Goal: Task Accomplishment & Management: Use online tool/utility

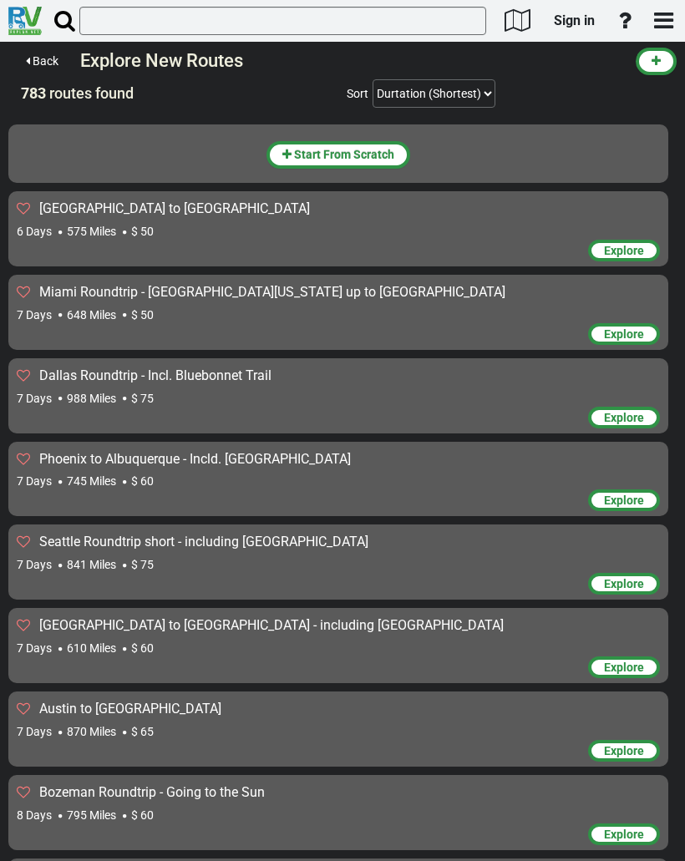
click at [572, 30] on link "Sign in" at bounding box center [574, 20] width 56 height 35
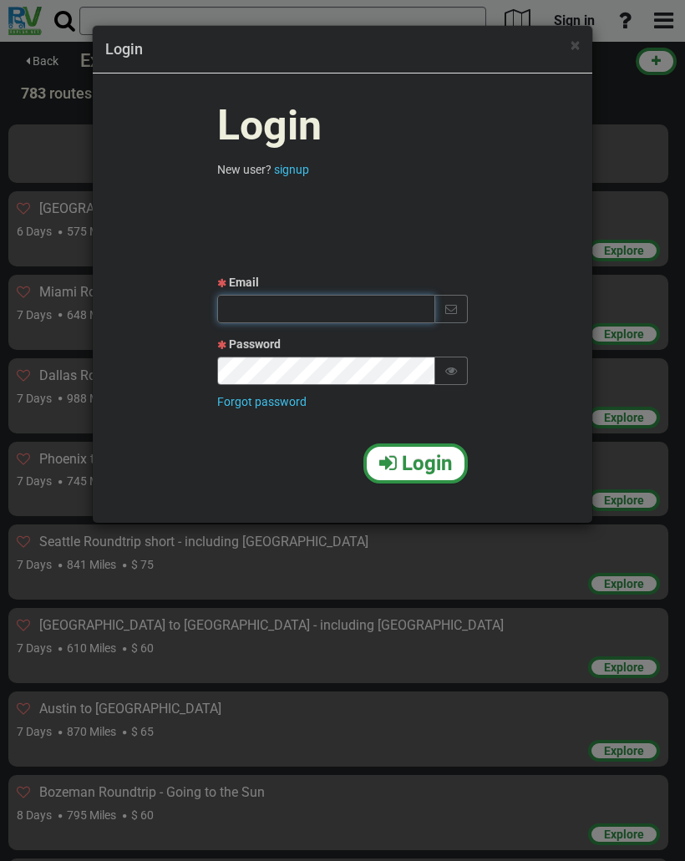
click at [272, 311] on input "text" at bounding box center [326, 309] width 218 height 28
type input "Itamar13198@gmail.com"
click at [452, 369] on icon at bounding box center [451, 371] width 12 height 12
click at [410, 468] on span "Login" at bounding box center [427, 463] width 50 height 23
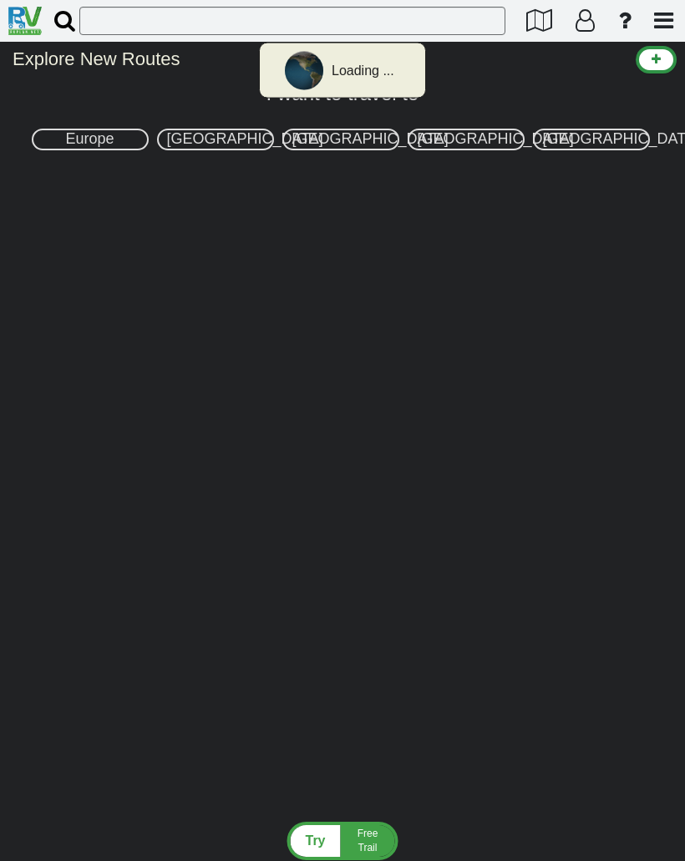
select select "number:2"
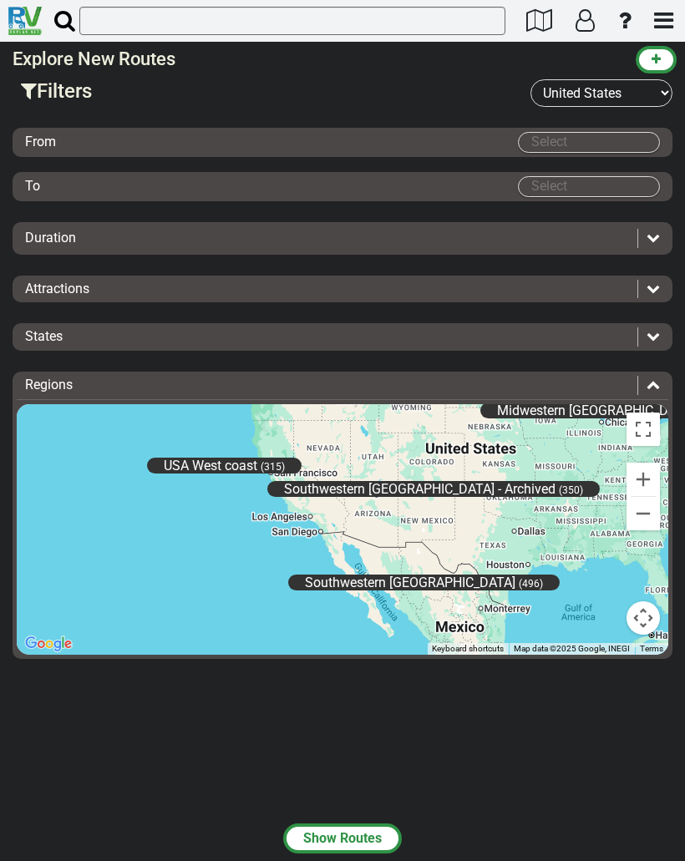
click at [539, 147] on body "× Technical Support Name Email" at bounding box center [342, 430] width 685 height 861
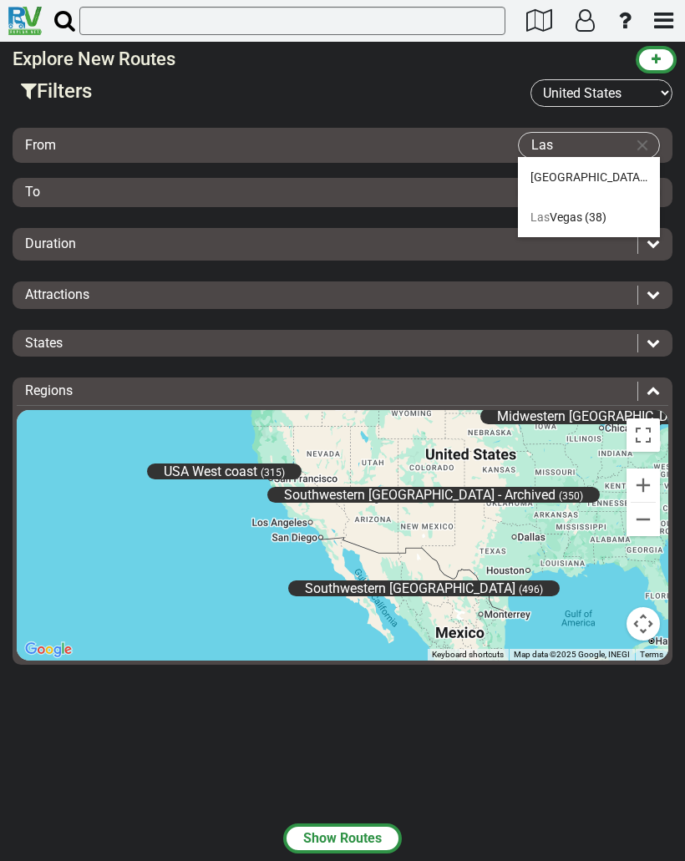
click at [566, 220] on span "[GEOGRAPHIC_DATA]" at bounding box center [556, 216] width 52 height 13
type input "[GEOGRAPHIC_DATA]"
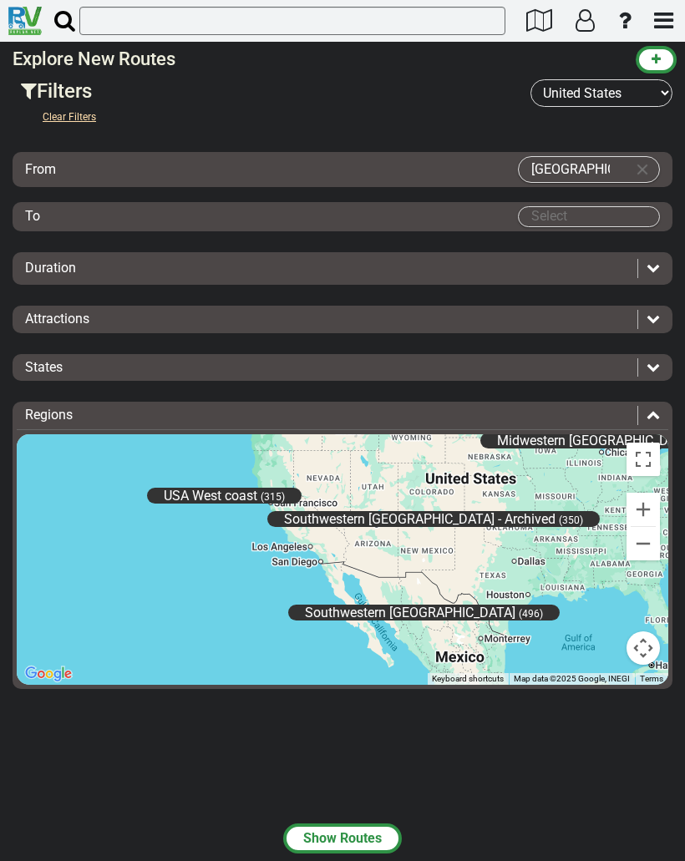
click at [546, 213] on body "× Technical Support Name Email" at bounding box center [342, 430] width 685 height 861
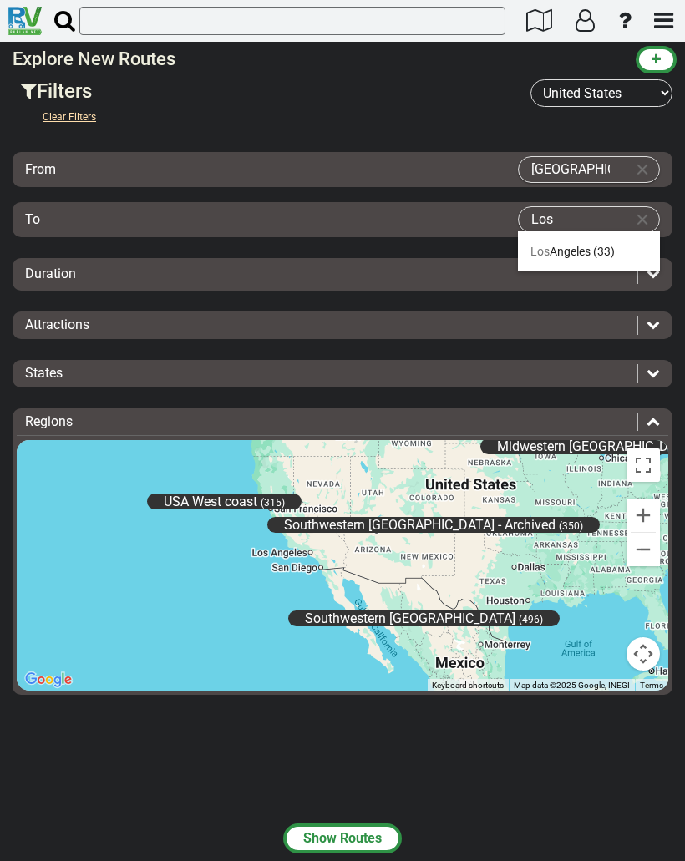
click at [564, 255] on span "[GEOGRAPHIC_DATA]" at bounding box center [560, 251] width 60 height 13
type input "[GEOGRAPHIC_DATA]"
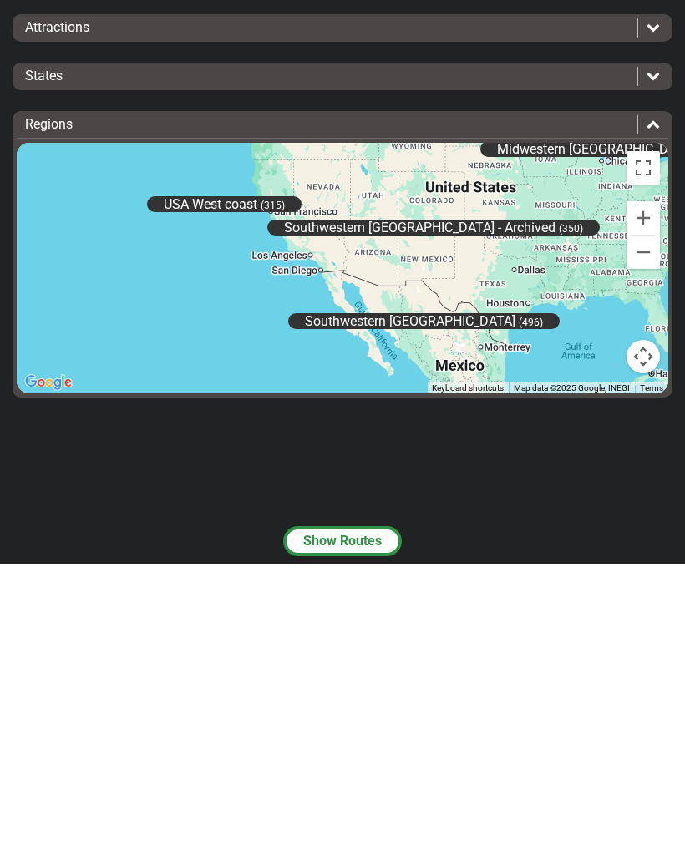
click at [314, 823] on button "Show Routes" at bounding box center [342, 838] width 119 height 30
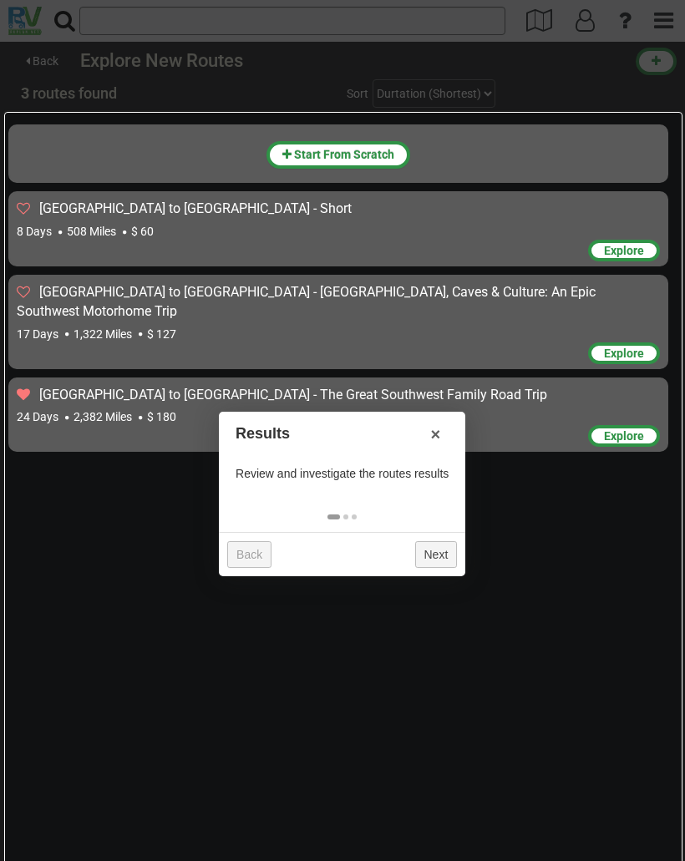
scroll to position [6, 0]
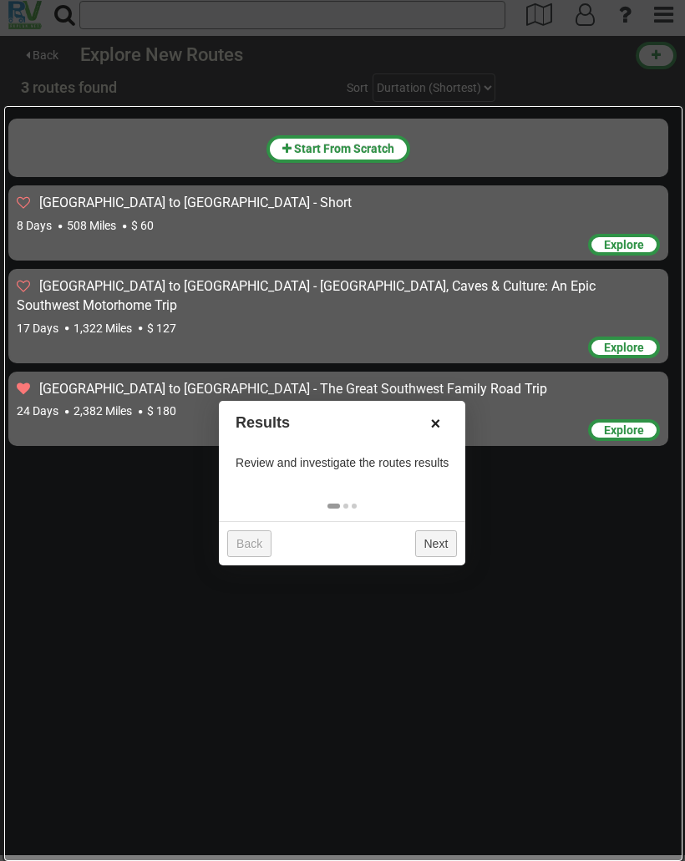
click at [433, 422] on link "×" at bounding box center [435, 423] width 27 height 28
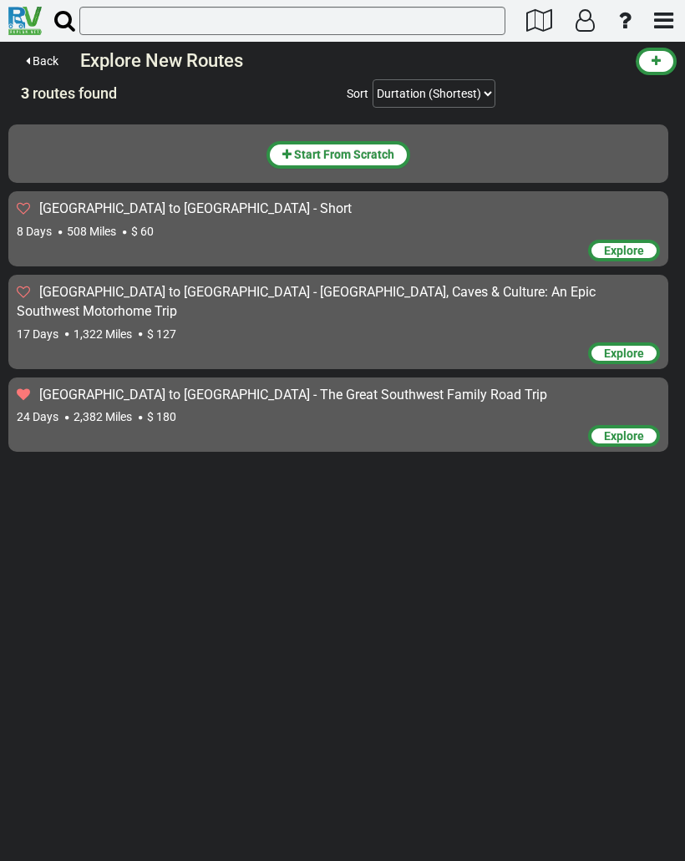
scroll to position [0, 0]
click at [267, 386] on div "[GEOGRAPHIC_DATA] to [GEOGRAPHIC_DATA] - The Great Southwest Family Road Trip 2…" at bounding box center [338, 406] width 643 height 40
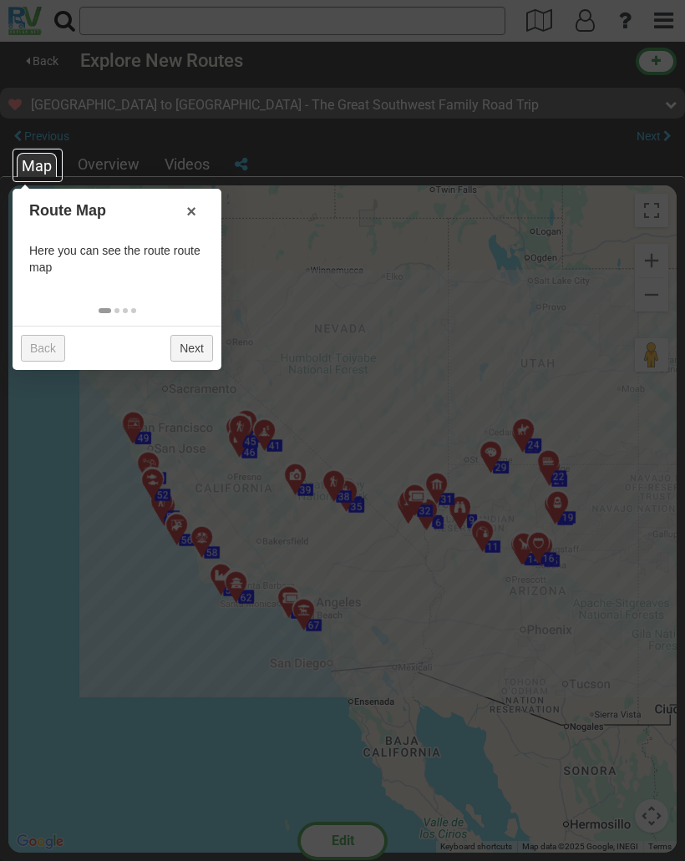
click at [195, 356] on link "Next" at bounding box center [191, 348] width 43 height 27
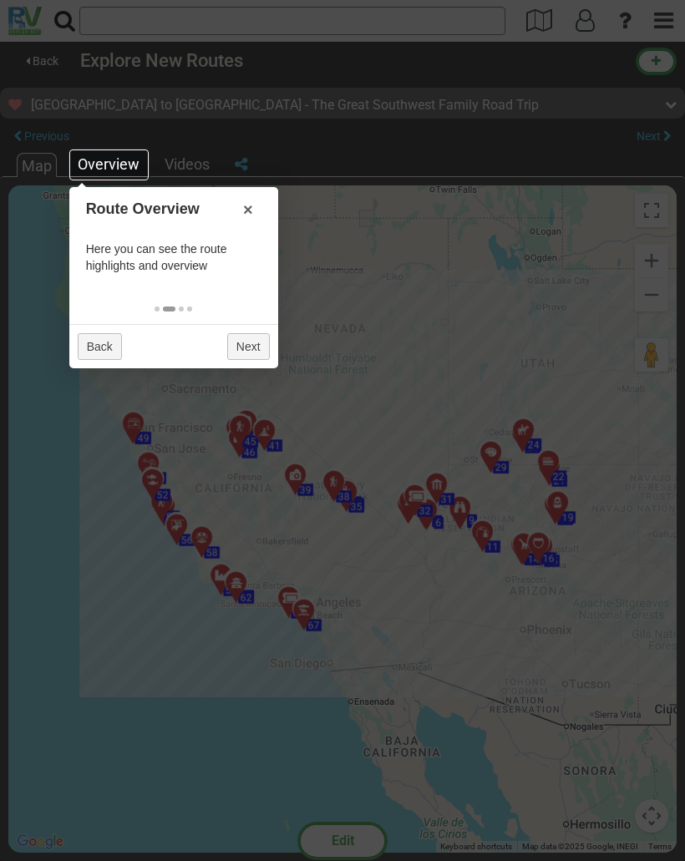
click at [104, 166] on div "Overview" at bounding box center [108, 165] width 70 height 22
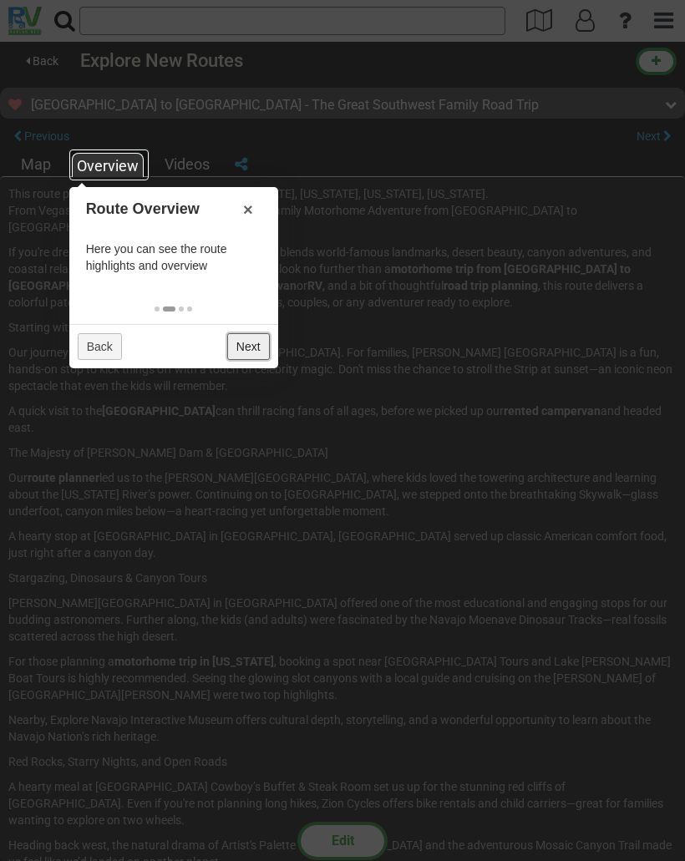
click at [242, 344] on link "Next" at bounding box center [248, 346] width 43 height 27
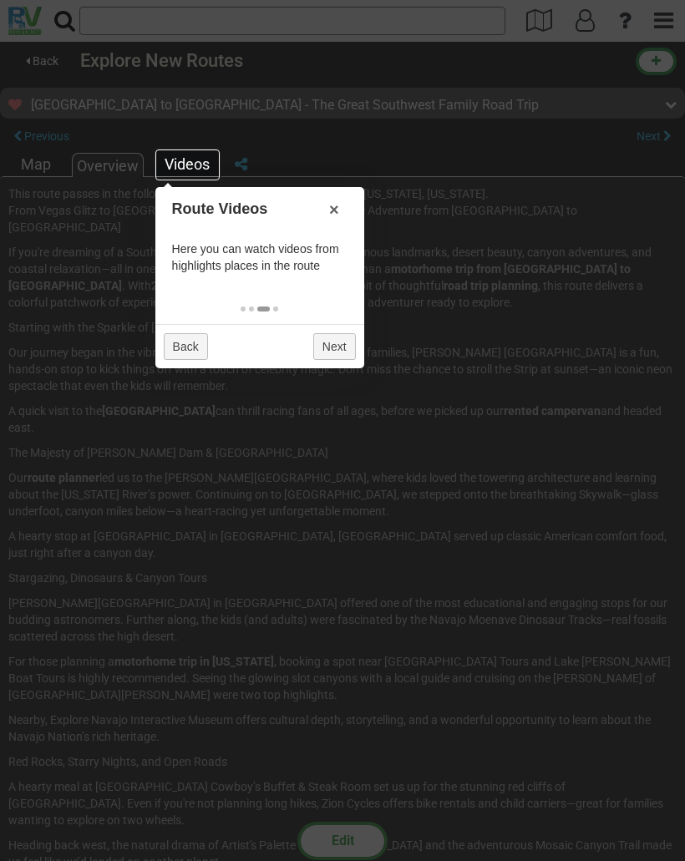
click at [180, 159] on div "Videos" at bounding box center [186, 165] width 53 height 22
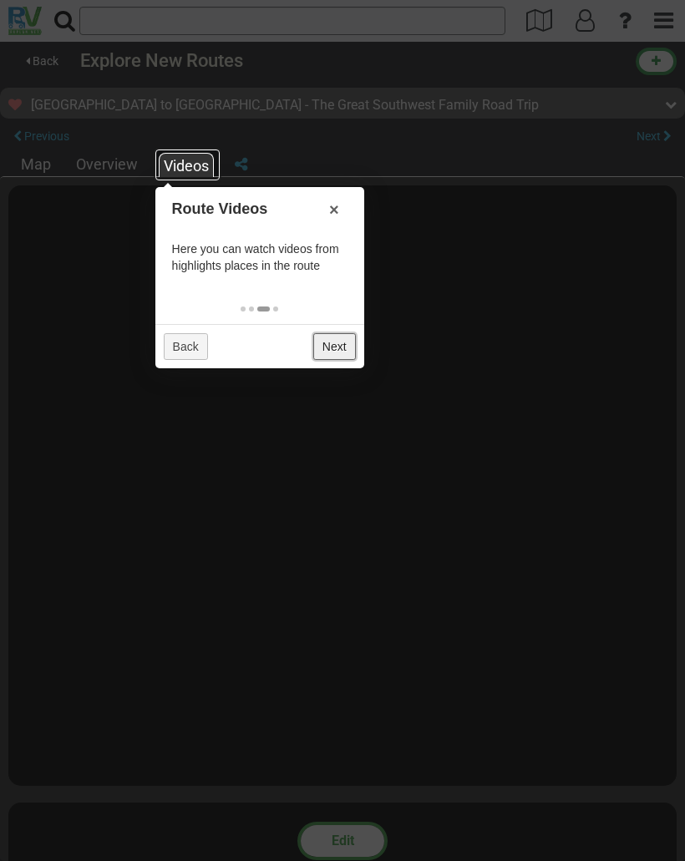
click at [331, 346] on link "Next" at bounding box center [334, 346] width 43 height 27
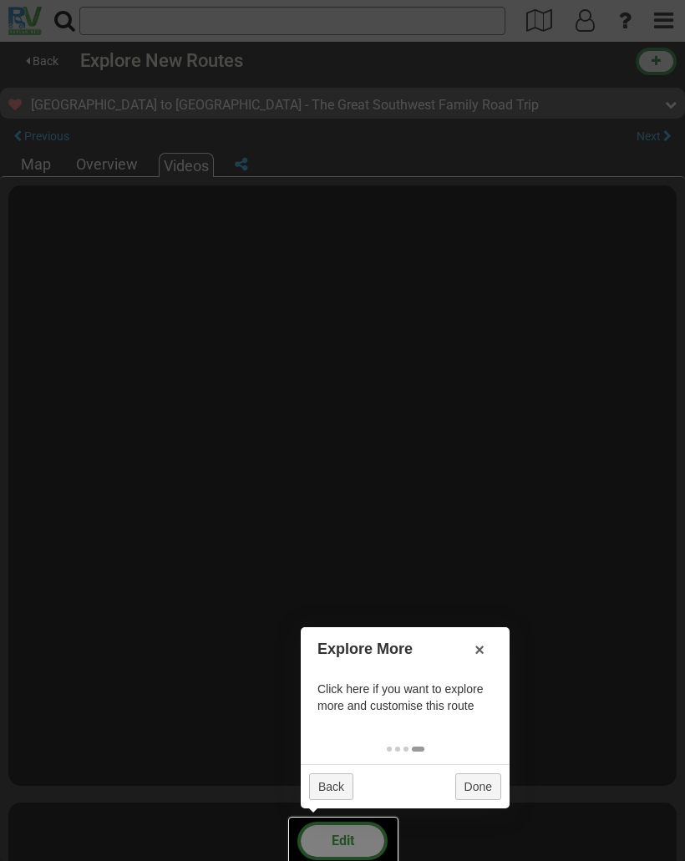
click at [326, 837] on div at bounding box center [343, 841] width 110 height 48
click at [342, 822] on div at bounding box center [343, 841] width 110 height 48
click at [343, 827] on div at bounding box center [343, 841] width 110 height 48
click at [341, 846] on div at bounding box center [343, 841] width 110 height 48
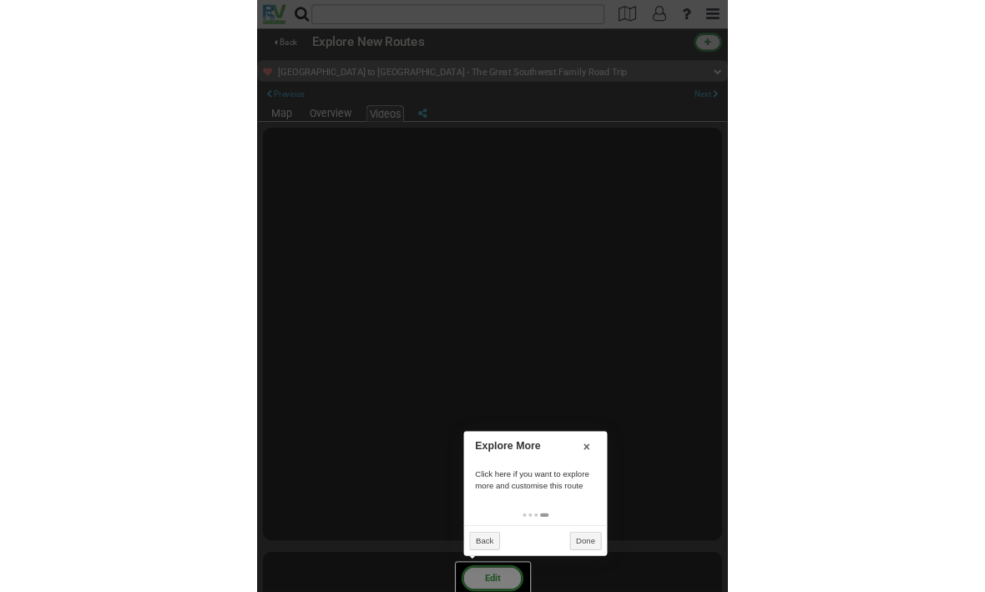
scroll to position [4, 0]
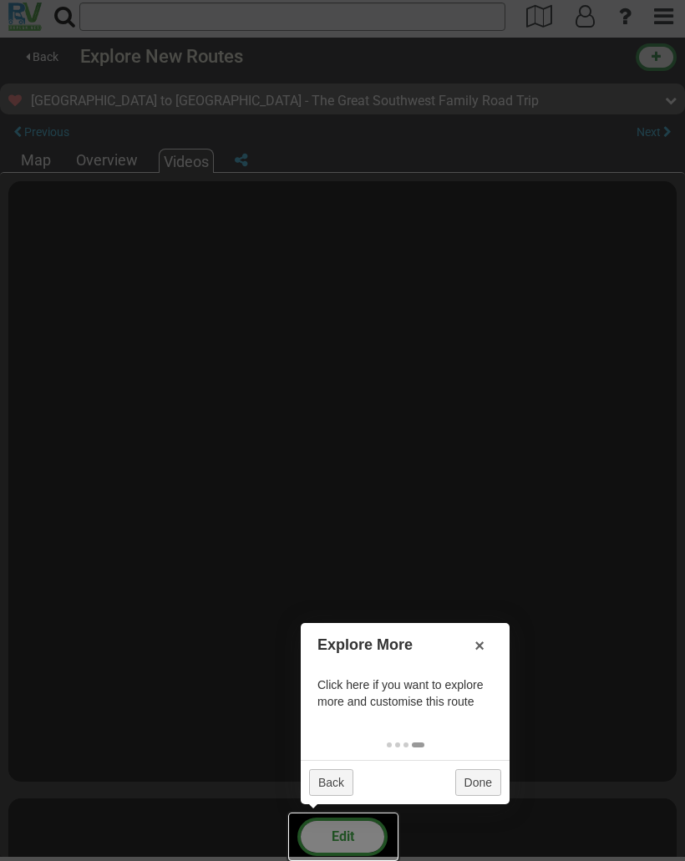
click at [350, 832] on div at bounding box center [343, 836] width 110 height 48
click at [340, 829] on div at bounding box center [343, 836] width 110 height 48
click at [347, 833] on div at bounding box center [343, 836] width 110 height 48
click at [367, 839] on div at bounding box center [343, 836] width 110 height 48
click at [218, 606] on div at bounding box center [342, 430] width 685 height 861
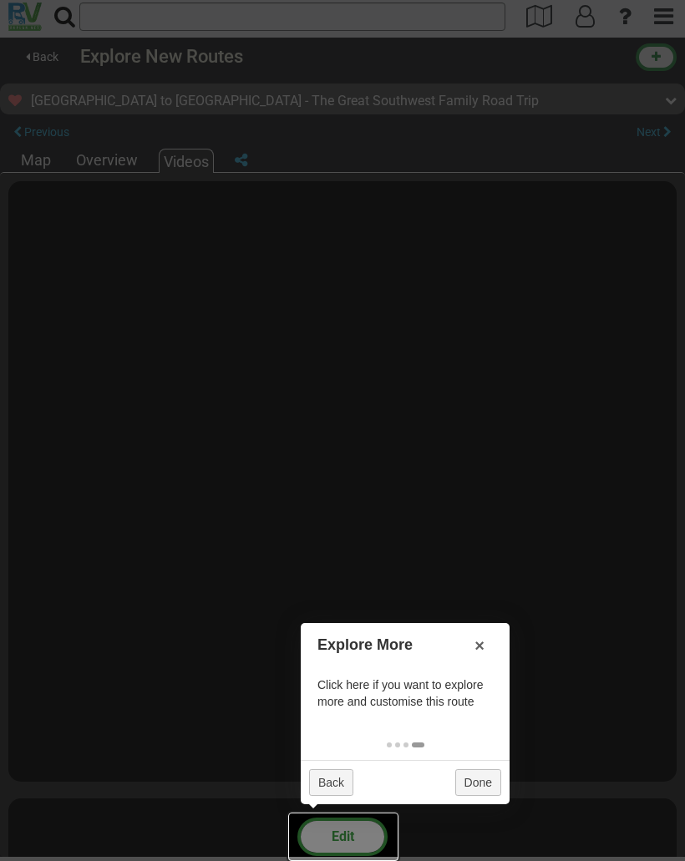
click at [354, 837] on div at bounding box center [343, 836] width 110 height 48
click at [314, 843] on div at bounding box center [343, 836] width 110 height 48
click at [415, 854] on div at bounding box center [342, 430] width 685 height 861
click at [385, 834] on div at bounding box center [343, 836] width 110 height 48
click at [340, 825] on div at bounding box center [343, 836] width 110 height 48
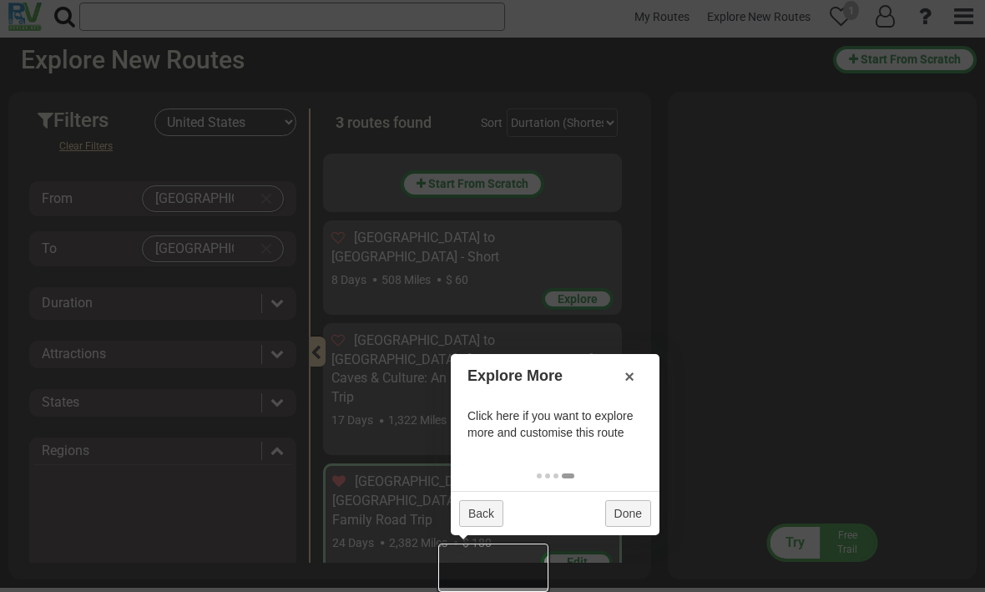
click at [626, 513] on link "Done" at bounding box center [628, 513] width 46 height 27
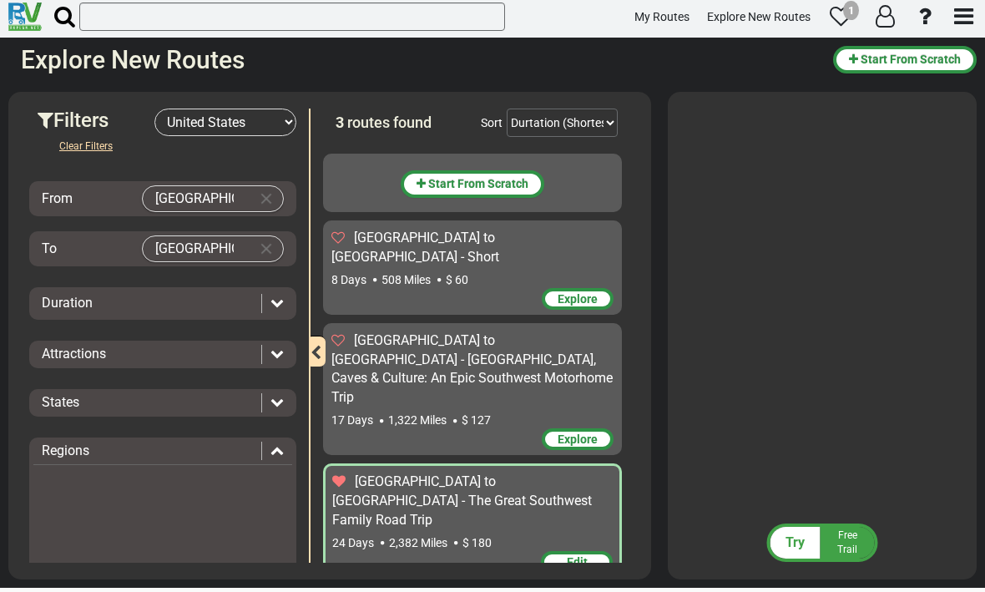
scroll to position [0, 0]
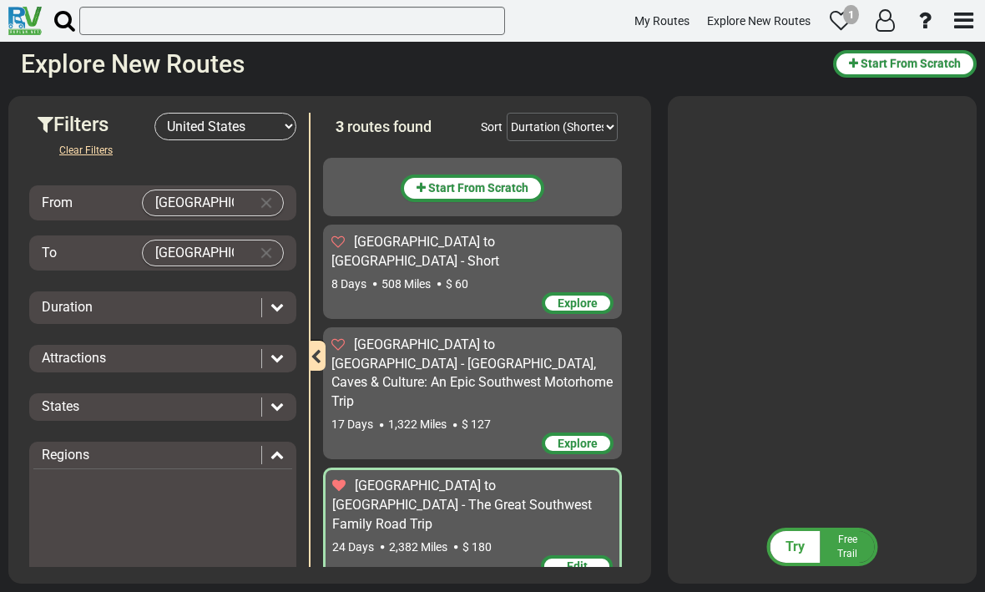
click at [575, 559] on span "Edit" at bounding box center [577, 565] width 21 height 13
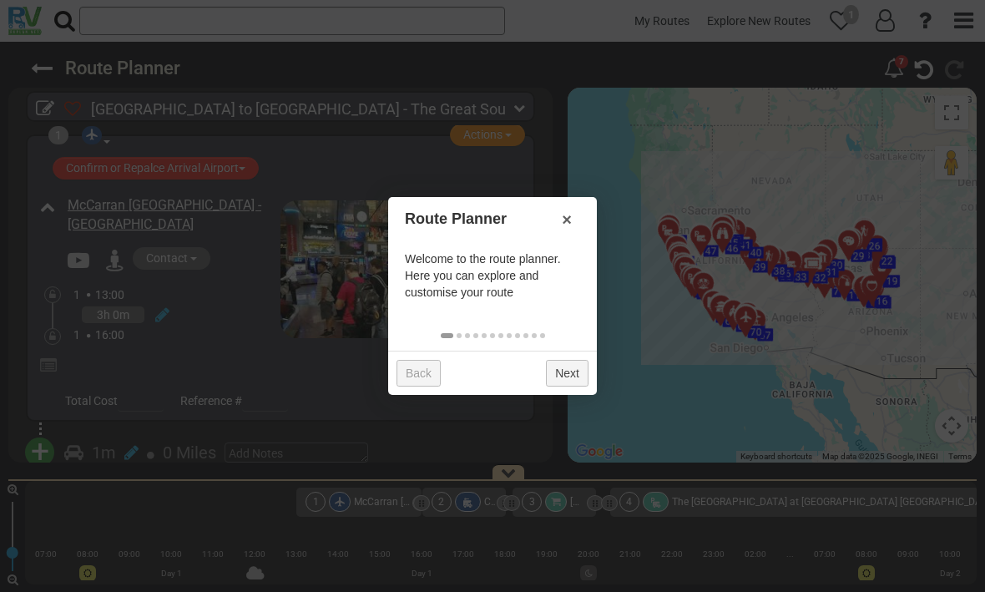
click at [564, 376] on link "Next" at bounding box center [567, 373] width 43 height 27
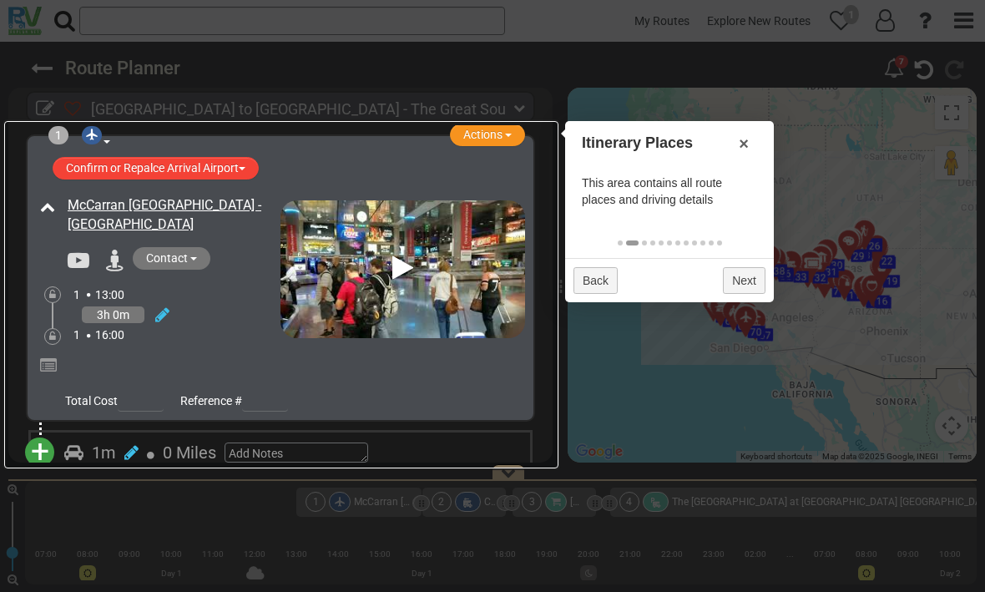
click at [447, 379] on div at bounding box center [293, 367] width 464 height 29
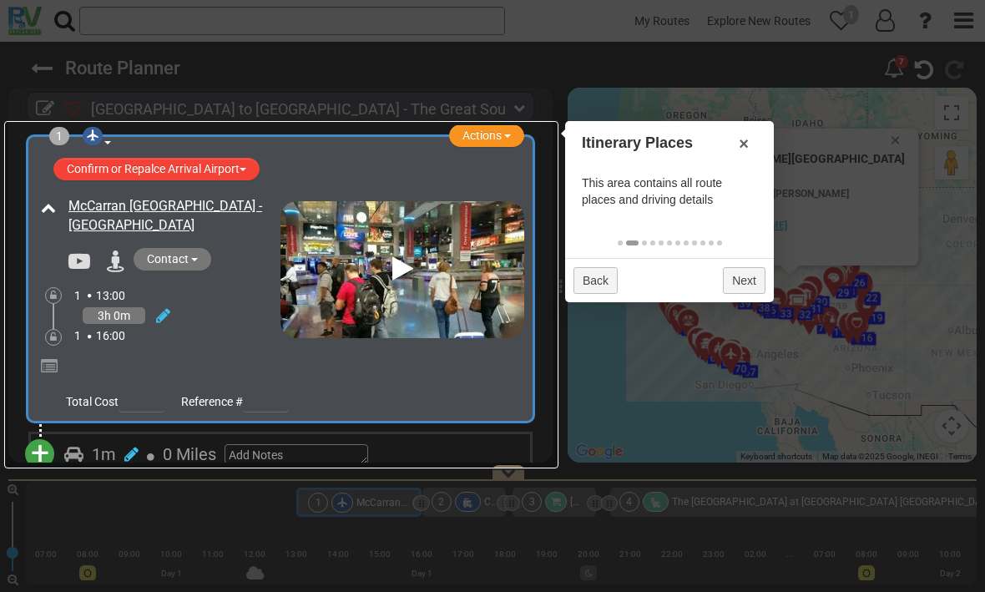
click at [126, 169] on button "Confirm or Repalce Arrival Airport" at bounding box center [156, 169] width 206 height 23
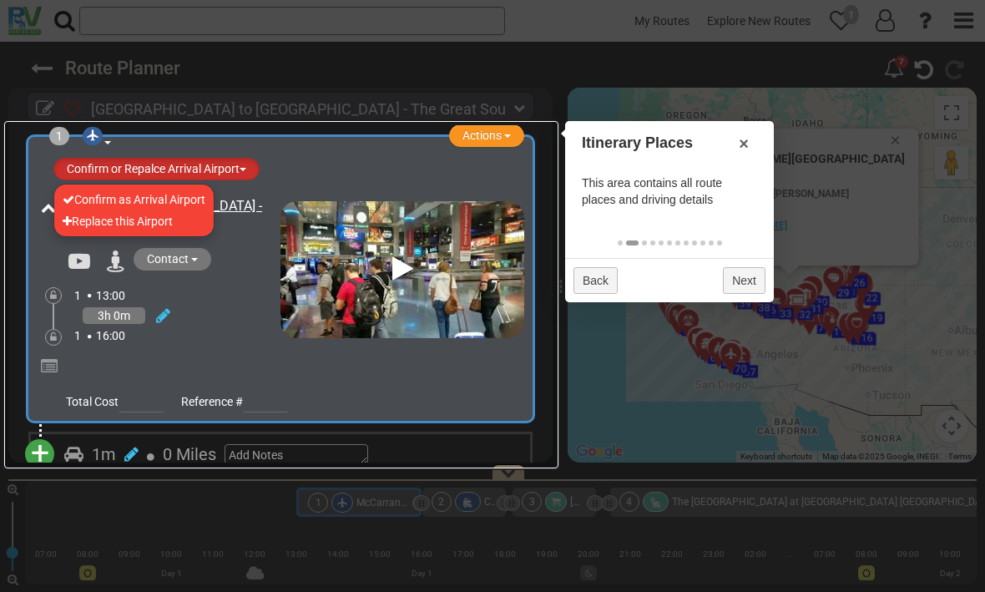
click at [92, 199] on li "Confirm as Arrival Airport" at bounding box center [133, 200] width 159 height 22
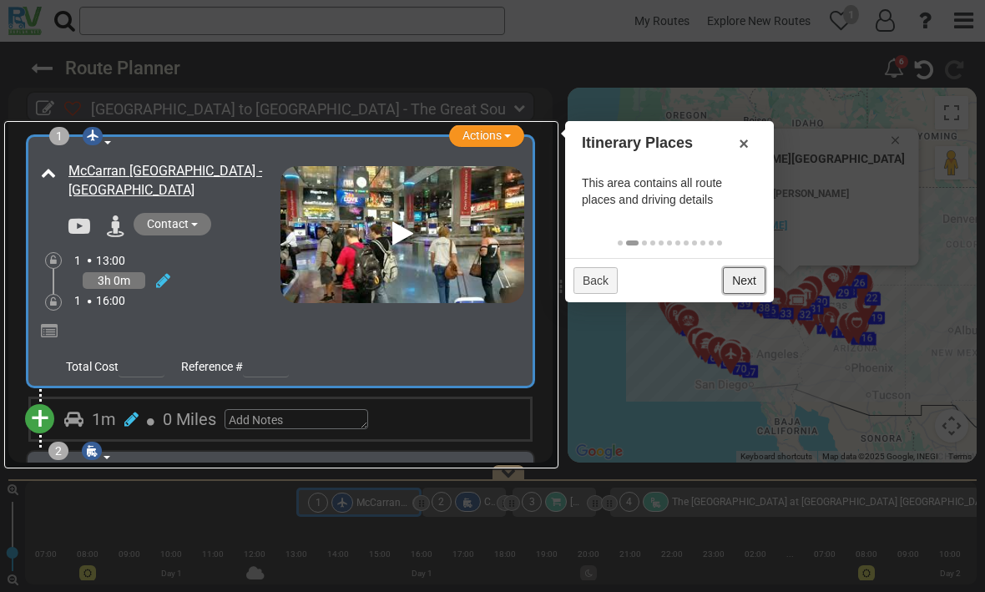
click at [684, 285] on link "Next" at bounding box center [744, 280] width 43 height 27
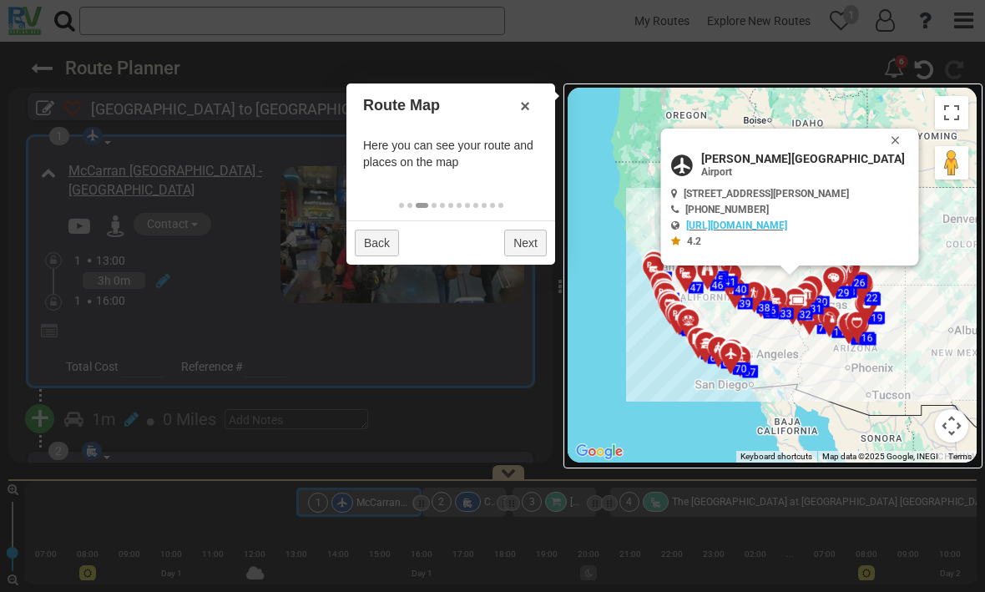
click at [684, 132] on button "Close" at bounding box center [899, 140] width 20 height 23
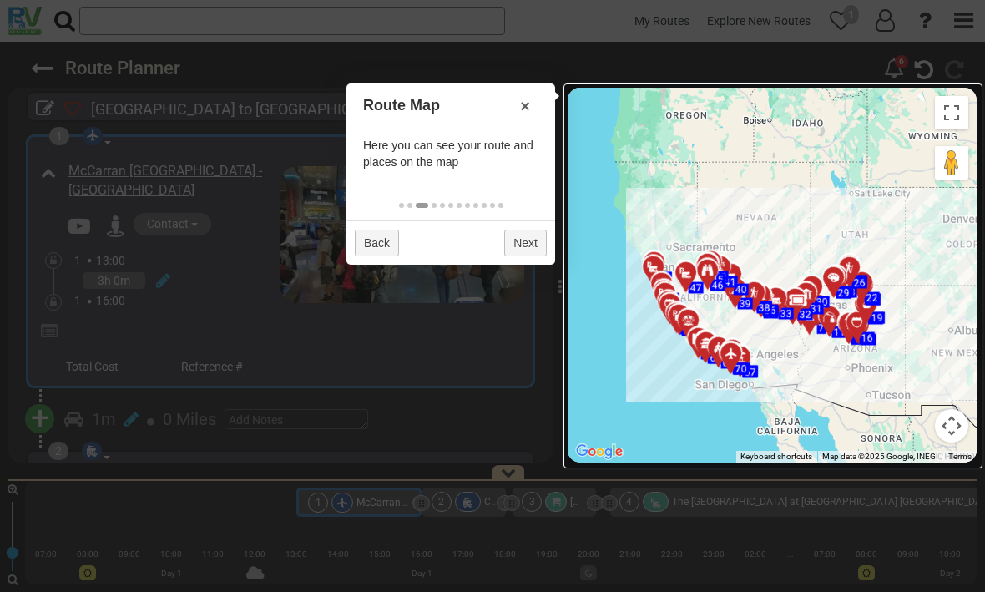
click at [422, 317] on div at bounding box center [492, 296] width 985 height 592
click at [684, 112] on button "Toggle fullscreen view" at bounding box center [951, 112] width 33 height 33
click at [299, 329] on div at bounding box center [492, 296] width 985 height 592
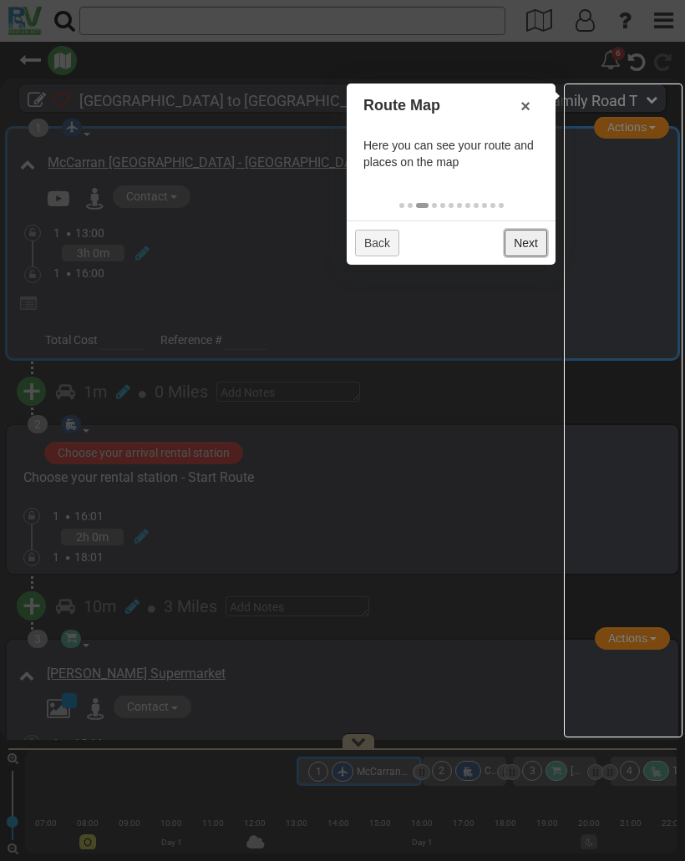
click at [528, 248] on link "Next" at bounding box center [525, 243] width 43 height 27
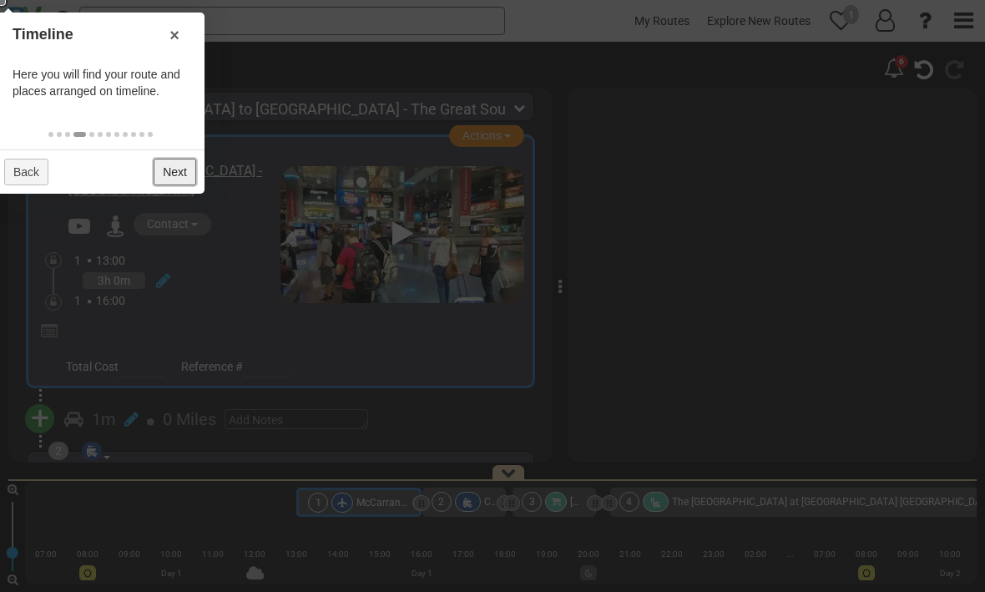
click at [171, 169] on link "Next" at bounding box center [175, 172] width 43 height 27
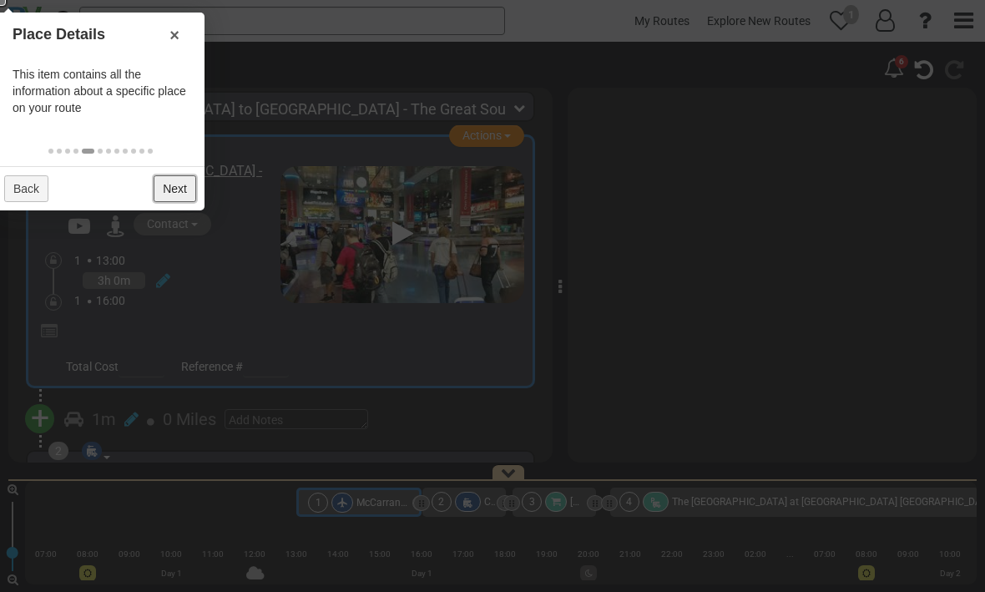
click at [171, 189] on link "Next" at bounding box center [175, 188] width 43 height 27
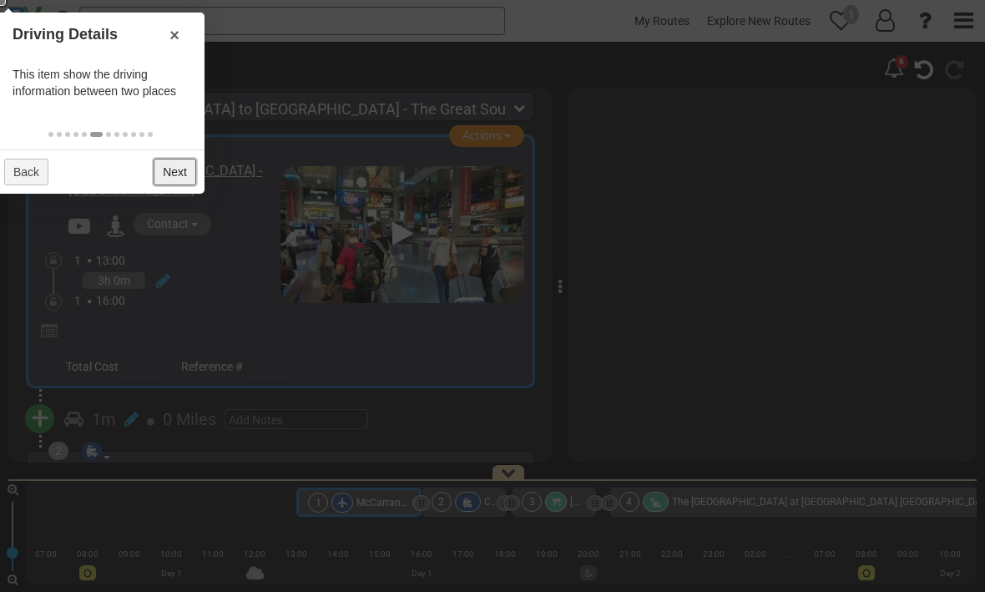
click at [179, 177] on link "Next" at bounding box center [175, 172] width 43 height 27
click at [172, 174] on link "Next" at bounding box center [175, 172] width 43 height 27
click at [175, 169] on link "Next" at bounding box center [175, 172] width 43 height 27
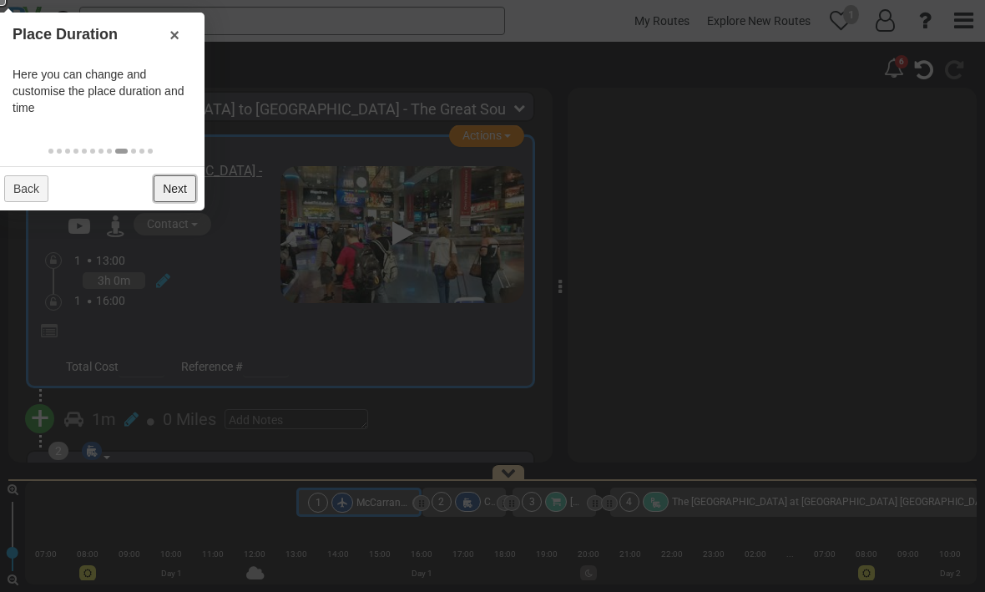
click at [170, 185] on link "Next" at bounding box center [175, 188] width 43 height 27
click at [173, 190] on link "Next" at bounding box center [175, 188] width 43 height 27
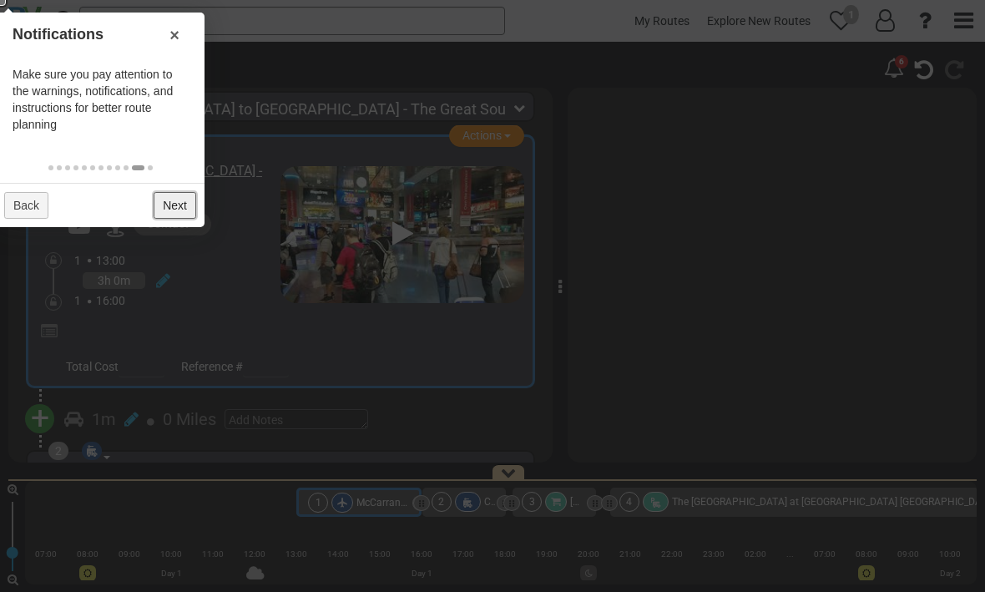
click at [179, 202] on link "Next" at bounding box center [175, 205] width 43 height 27
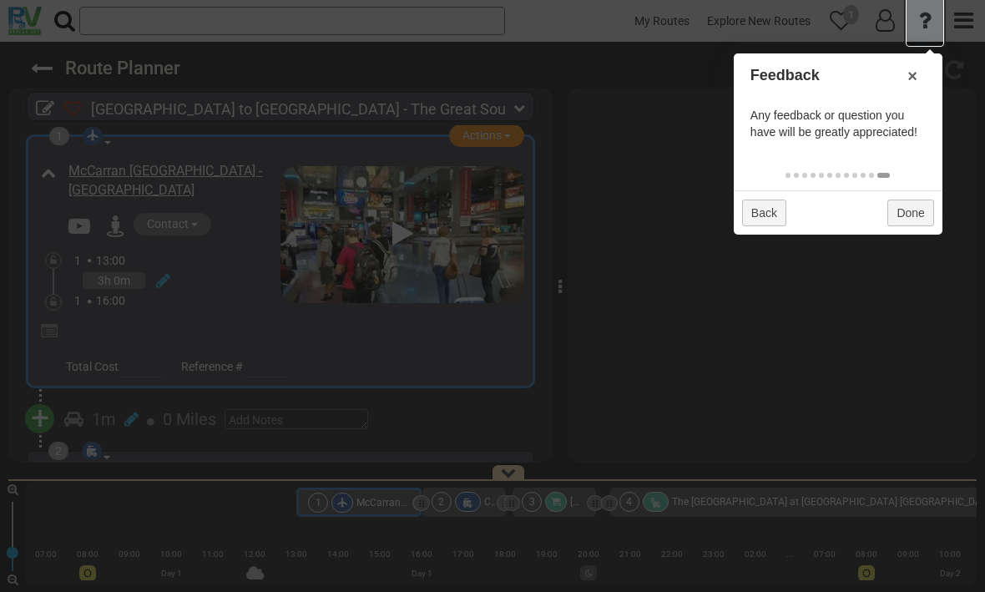
click at [684, 52] on div at bounding box center [492, 296] width 985 height 592
click at [684, 46] on div at bounding box center [925, 21] width 38 height 49
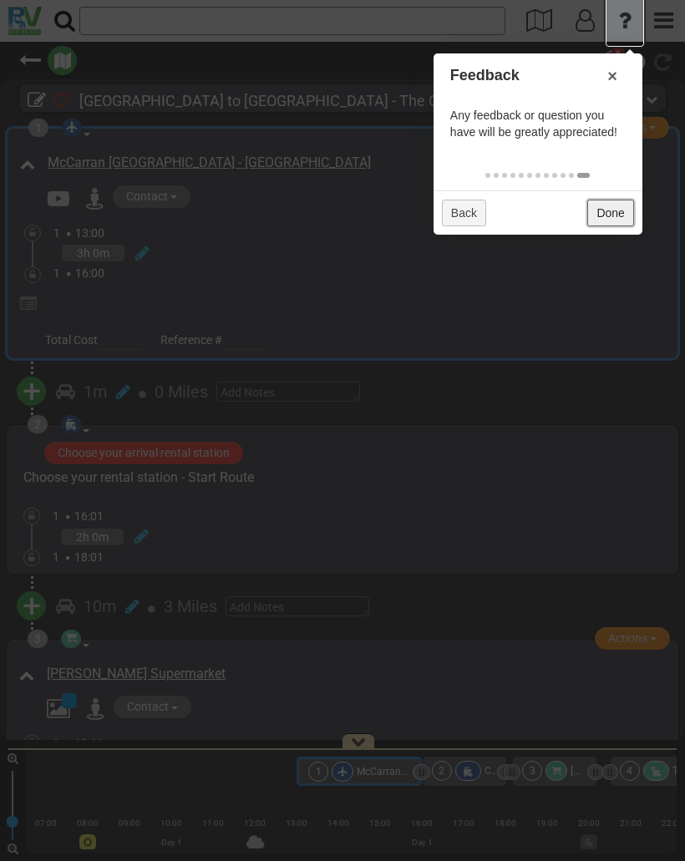
click at [613, 218] on link "Done" at bounding box center [610, 213] width 46 height 27
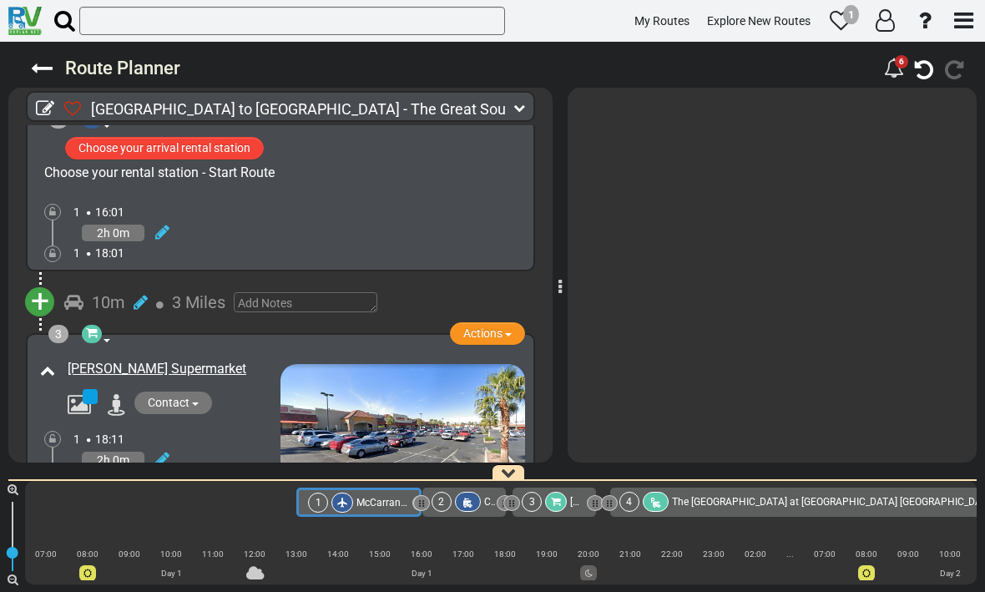
scroll to position [301, 0]
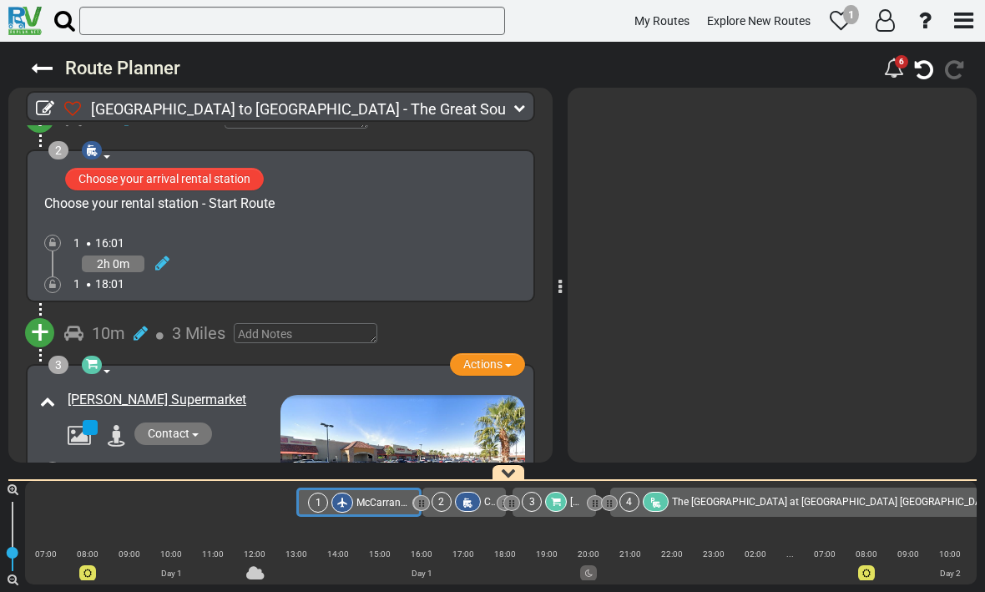
click at [507, 475] on icon "button" at bounding box center [508, 472] width 15 height 15
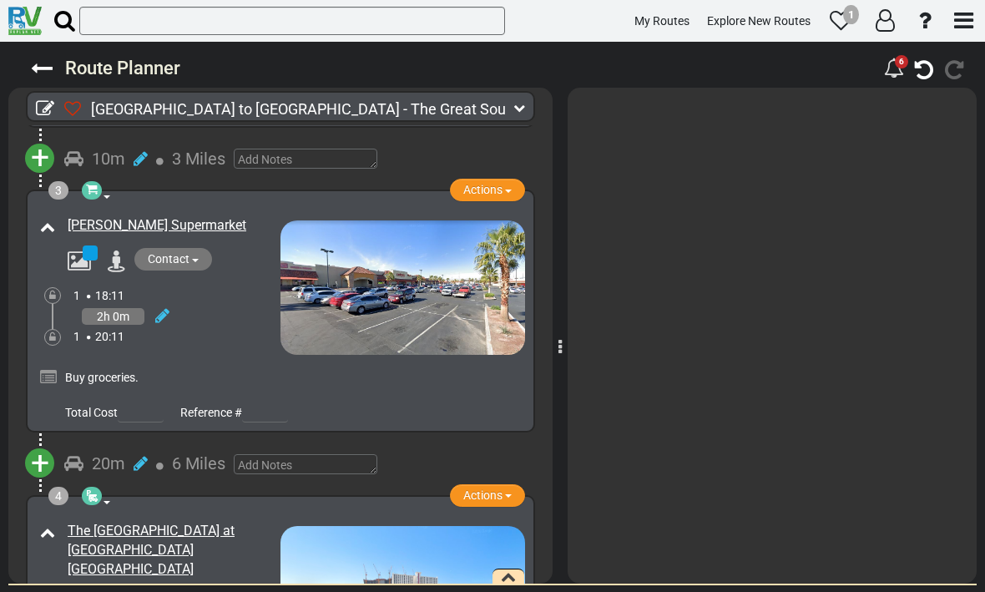
scroll to position [472, 0]
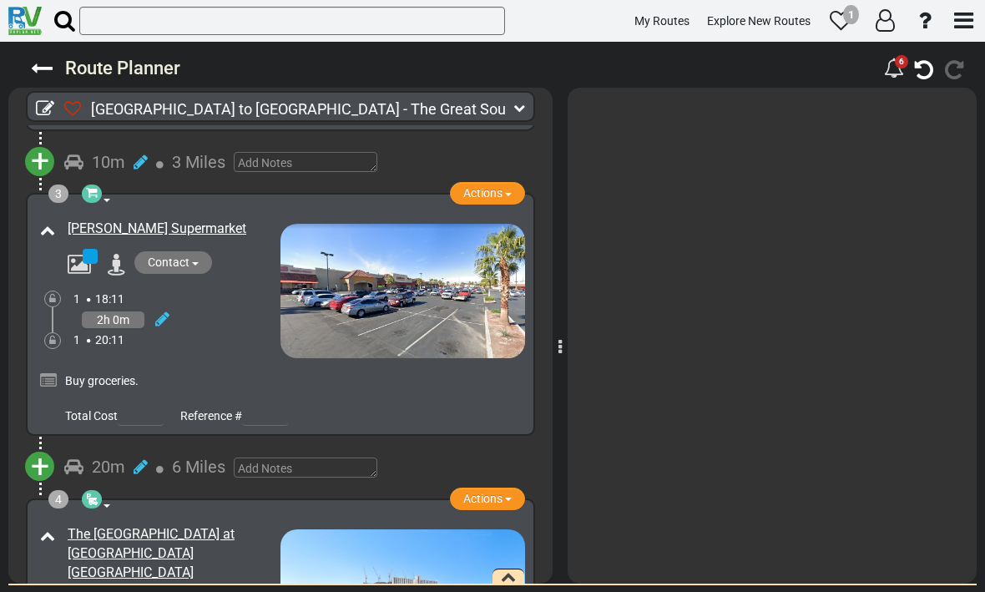
click at [500, 579] on button "button" at bounding box center [509, 577] width 32 height 16
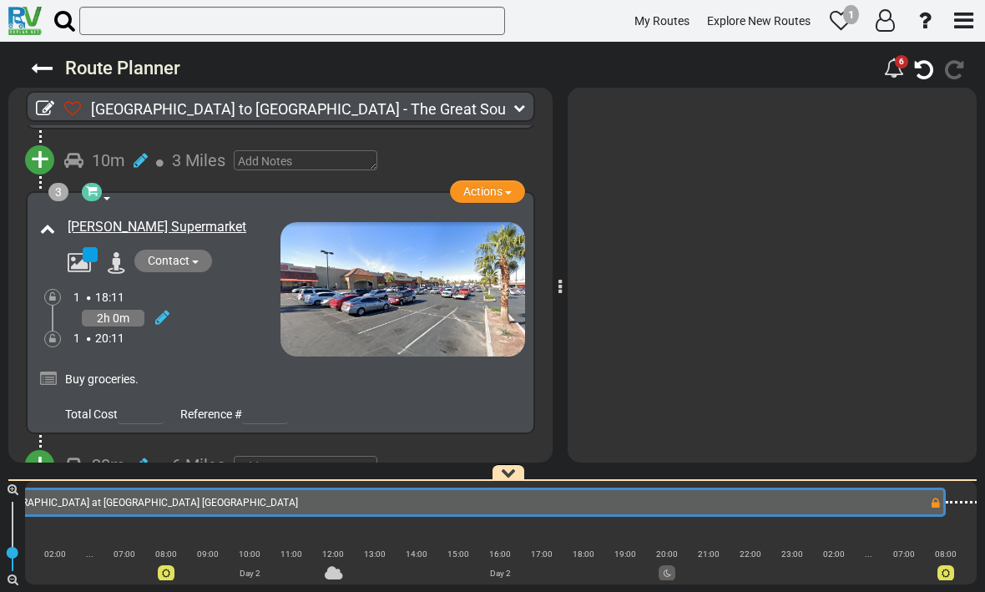
scroll to position [0, 645]
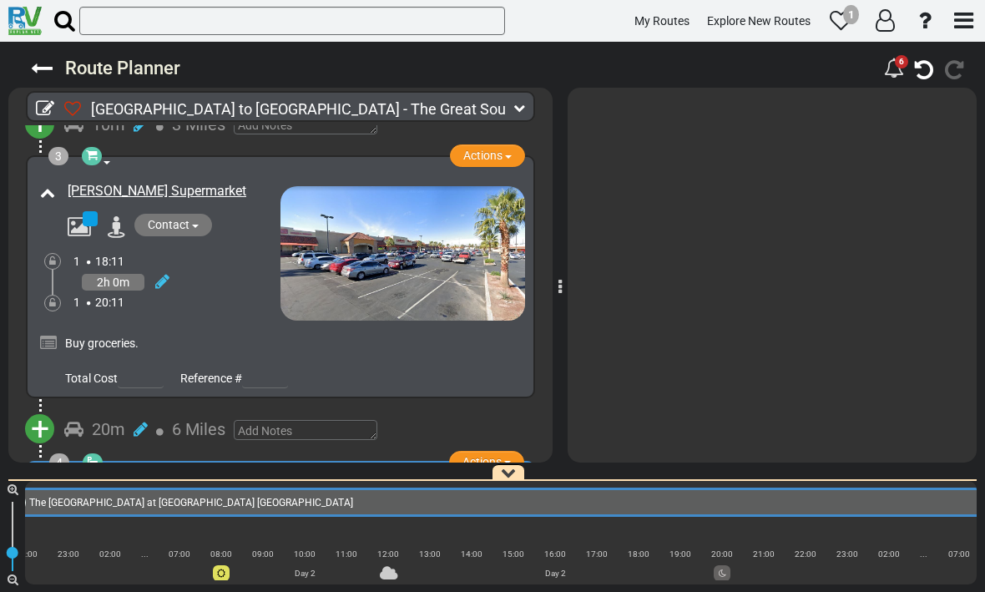
click at [380, 508] on div "4 The [GEOGRAPHIC_DATA] at [GEOGRAPHIC_DATA]" at bounding box center [481, 503] width 1008 height 20
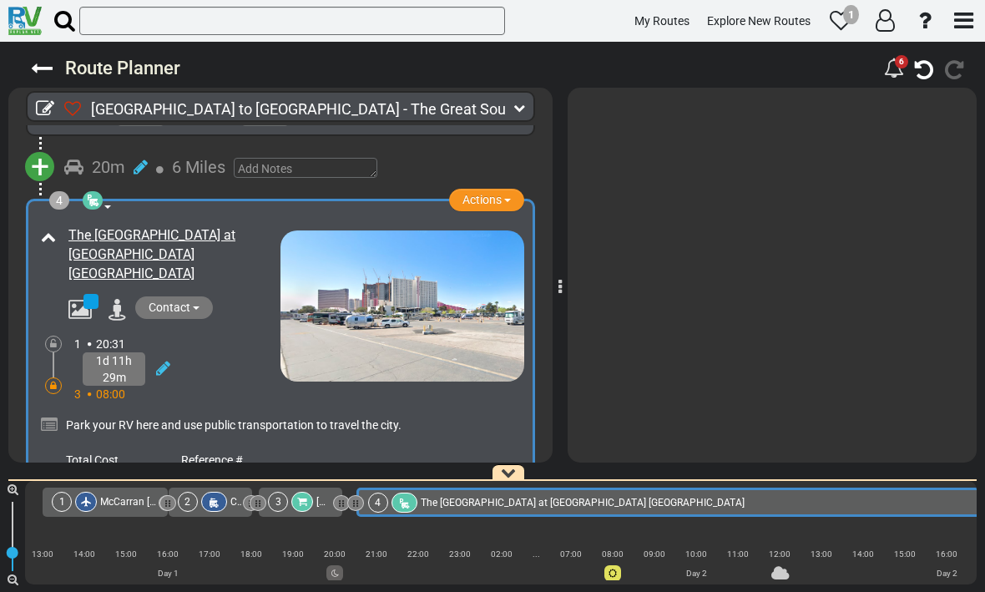
scroll to position [0, 250]
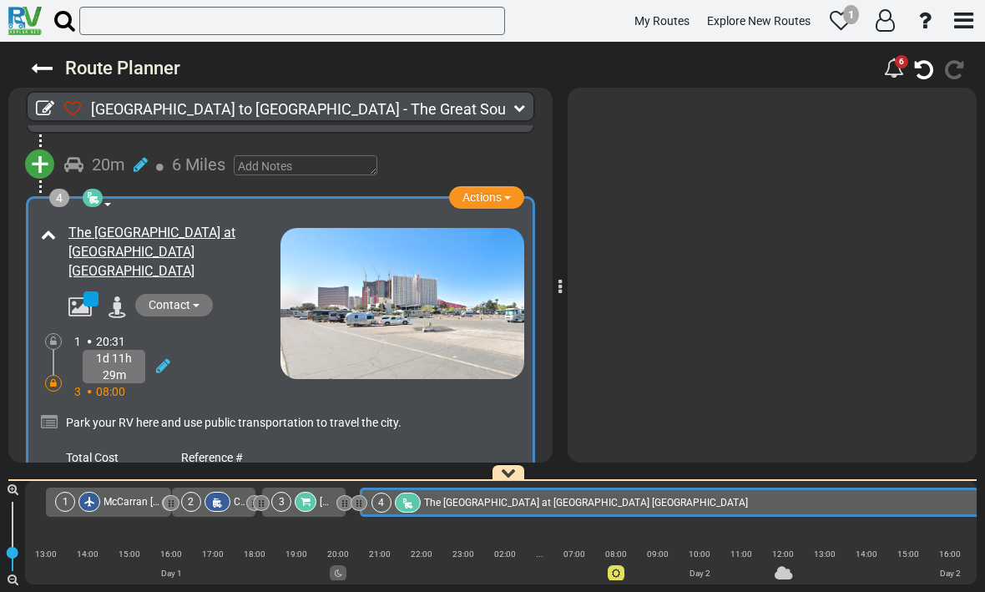
click at [343, 501] on icon at bounding box center [343, 503] width 2 height 8
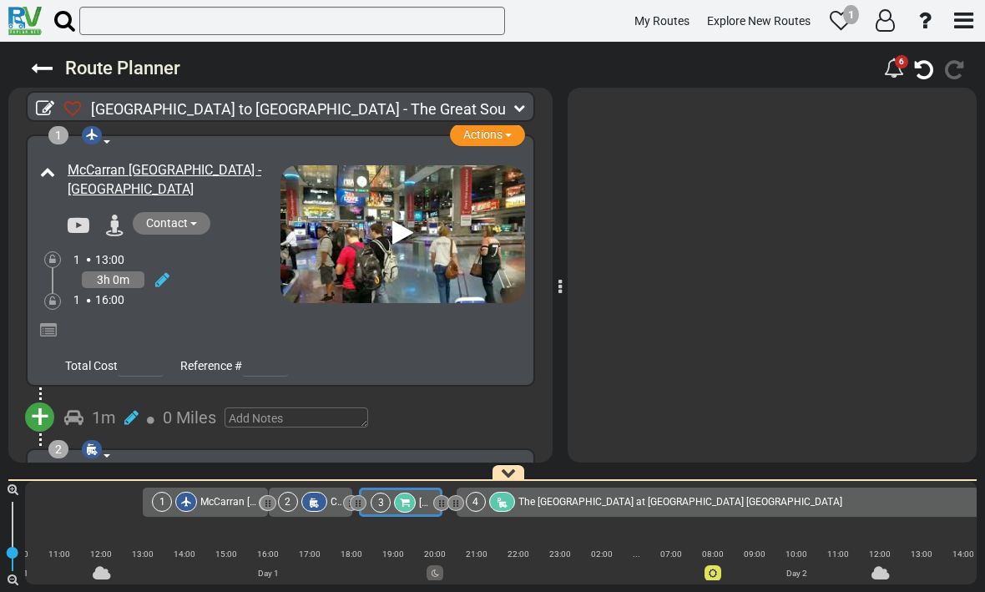
scroll to position [0, 0]
click at [684, 336] on div at bounding box center [772, 275] width 409 height 375
click at [222, 323] on div at bounding box center [293, 332] width 464 height 29
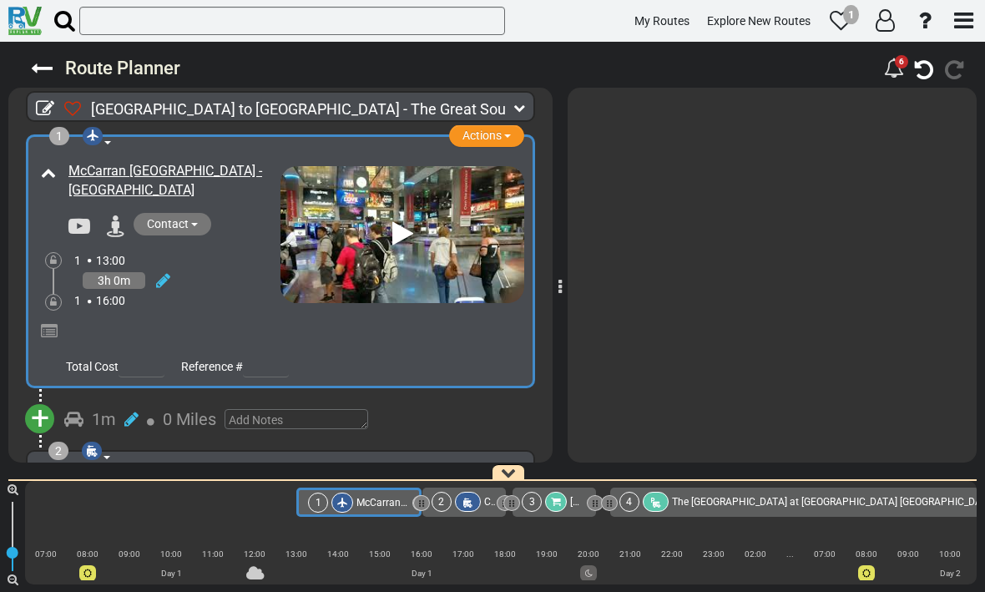
click at [684, 80] on div "6" at bounding box center [919, 68] width 90 height 28
click at [684, 73] on icon "button" at bounding box center [924, 70] width 18 height 22
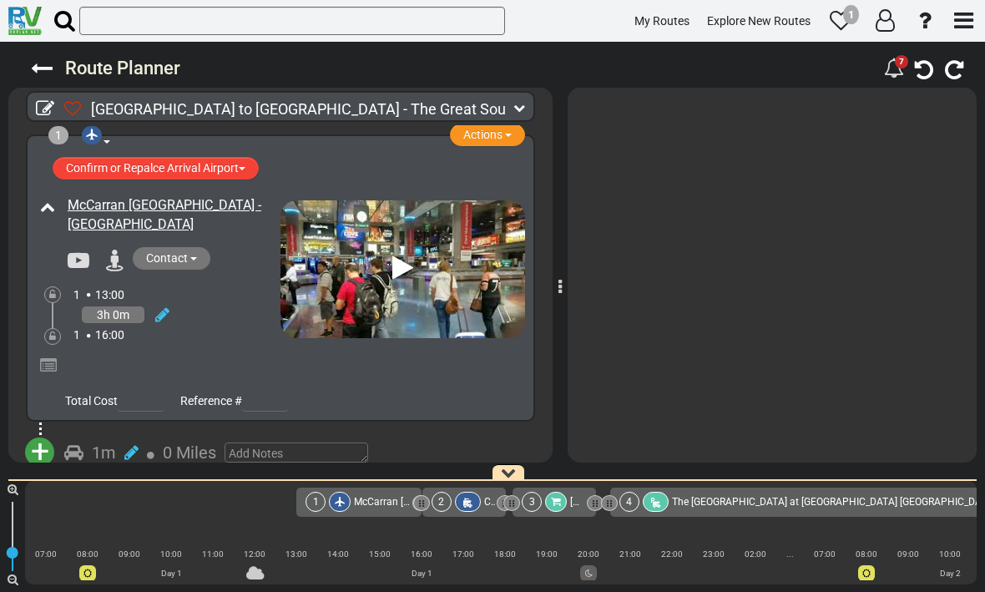
click at [93, 169] on button "Confirm or Repalce Arrival Airport" at bounding box center [156, 168] width 206 height 23
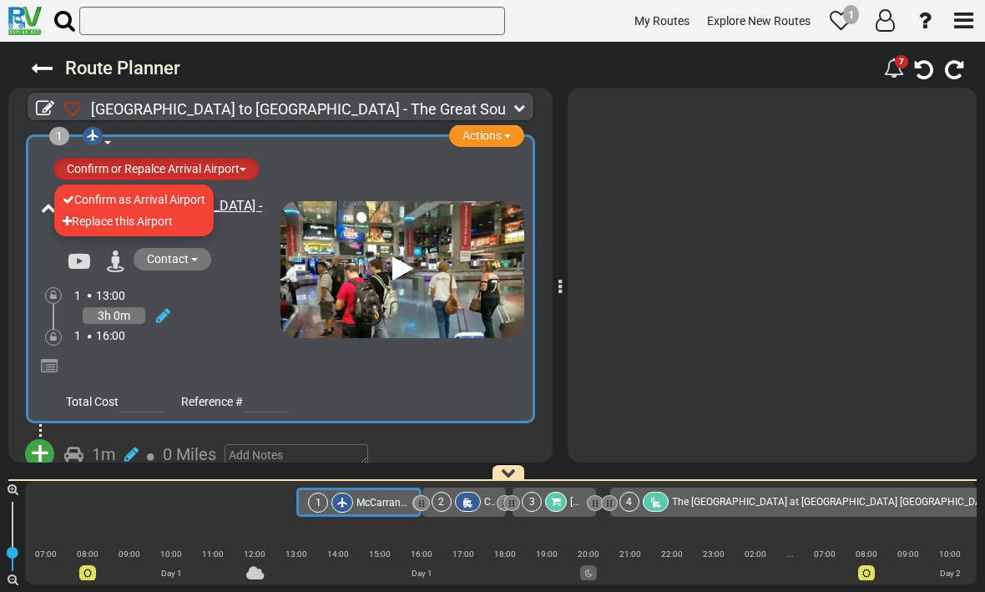
click at [90, 193] on li "Confirm as Arrival Airport" at bounding box center [133, 200] width 159 height 22
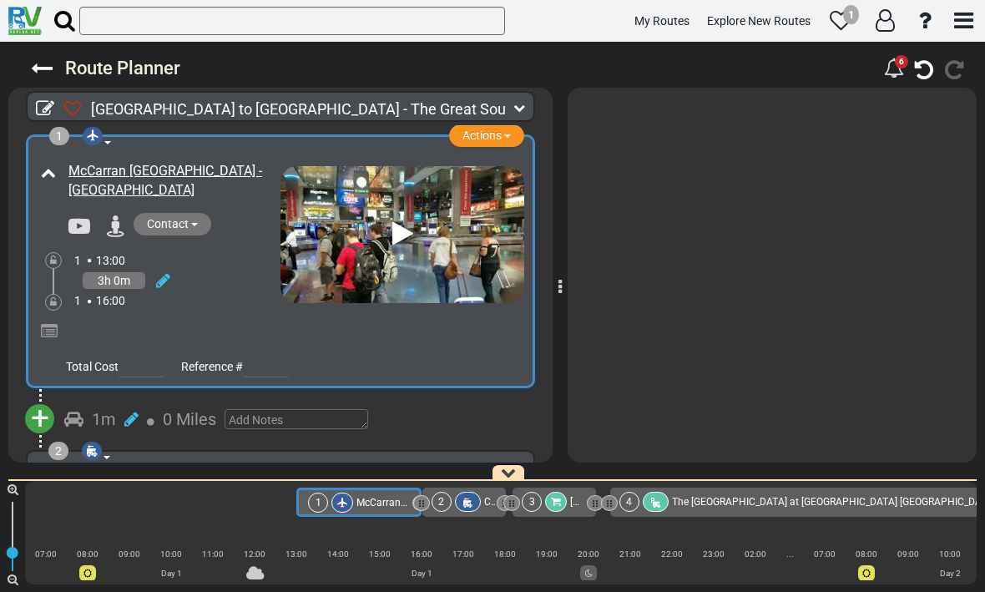
click at [684, 265] on div at bounding box center [772, 275] width 409 height 375
click at [684, 269] on div at bounding box center [772, 275] width 409 height 375
click at [684, 265] on div at bounding box center [772, 275] width 409 height 375
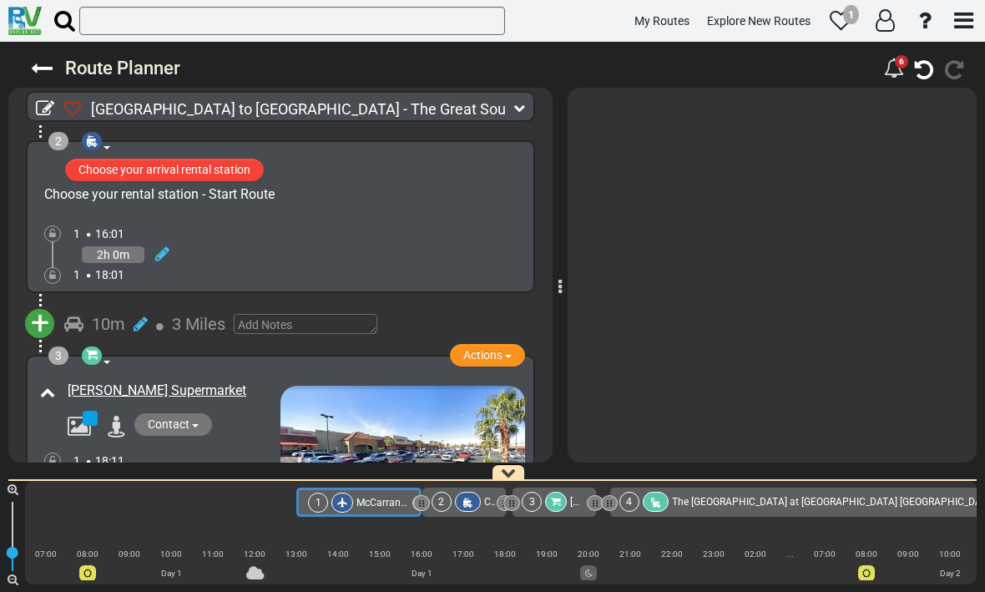
scroll to position [309, 0]
click at [269, 235] on div "1 16:01" at bounding box center [299, 234] width 452 height 17
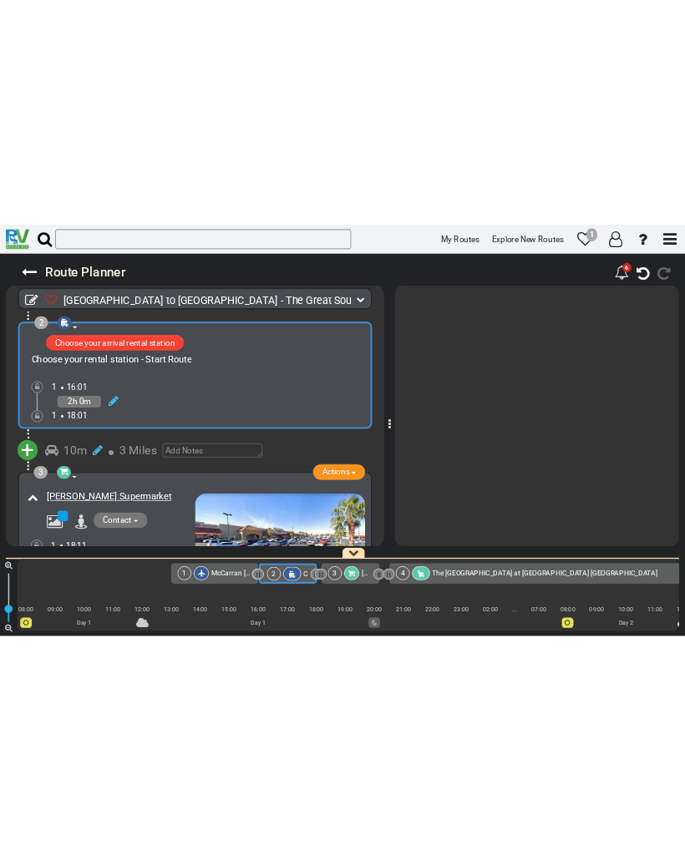
scroll to position [0, 63]
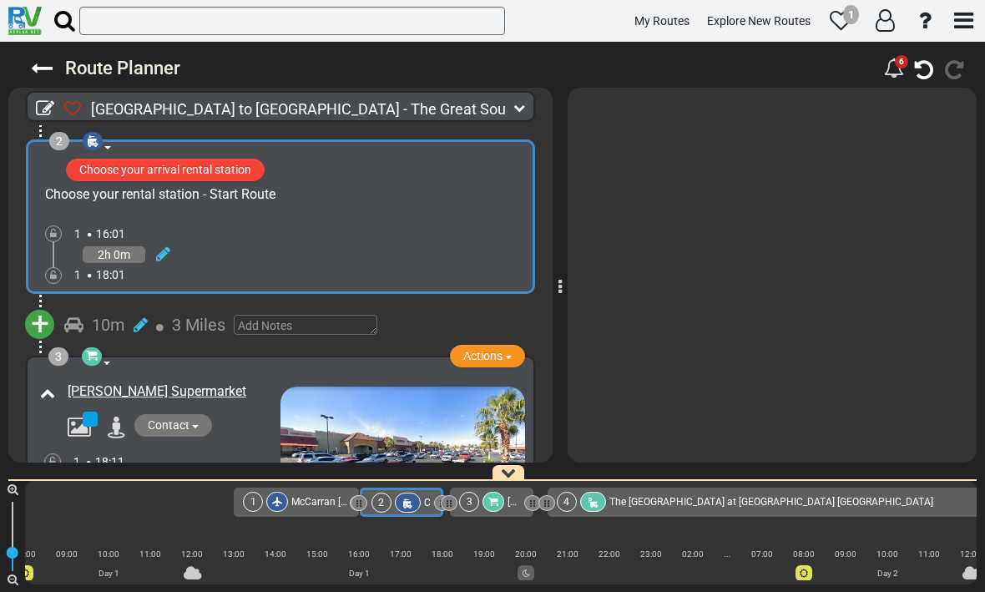
click at [127, 169] on button "Choose your arrival rental station" at bounding box center [165, 170] width 199 height 23
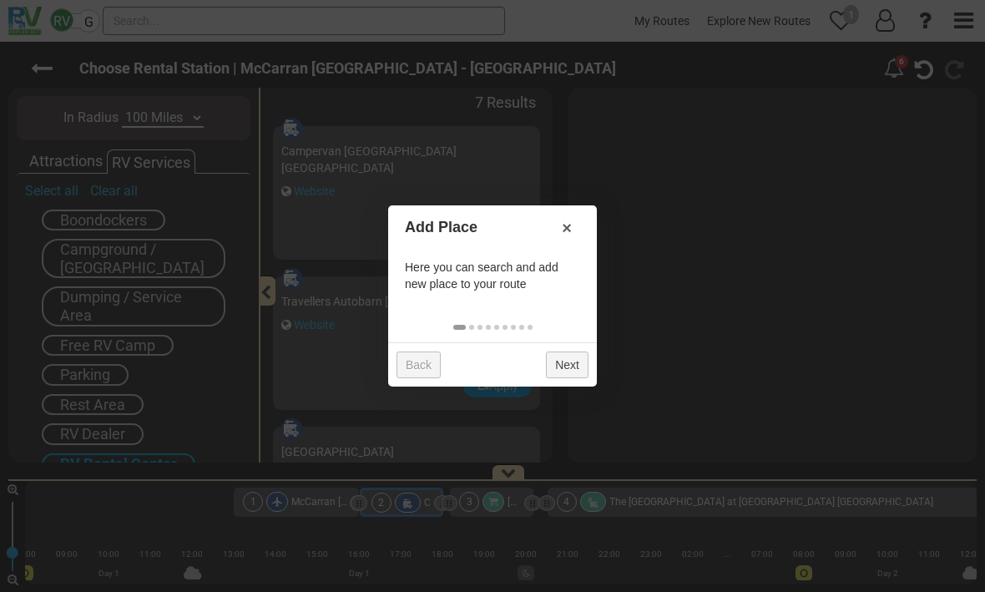
click at [568, 369] on link "Next" at bounding box center [567, 364] width 43 height 27
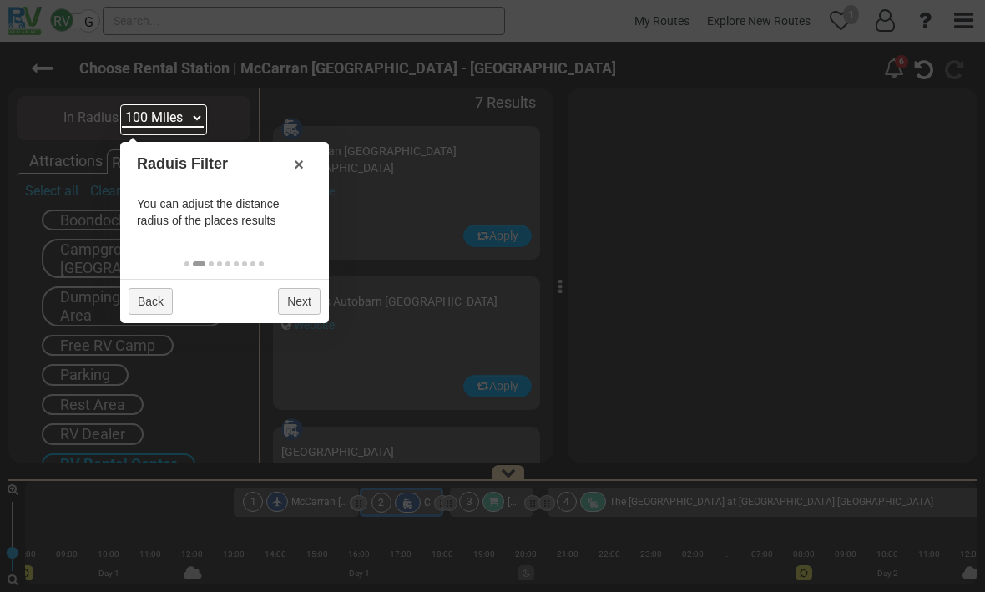
click at [166, 115] on select "10 Miles 50 Miles 100 Miles 250 Miles 500 Miles 1000 Miles" at bounding box center [163, 118] width 82 height 19
select select "number:50"
click at [299, 304] on link "Next" at bounding box center [299, 301] width 43 height 27
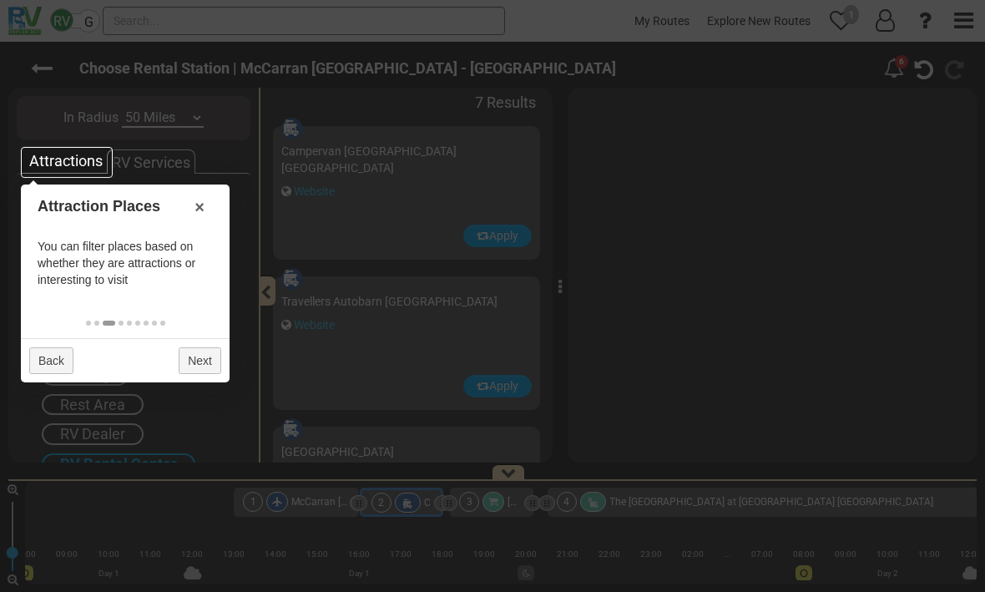
click at [74, 159] on div "Attractions" at bounding box center [66, 161] width 82 height 22
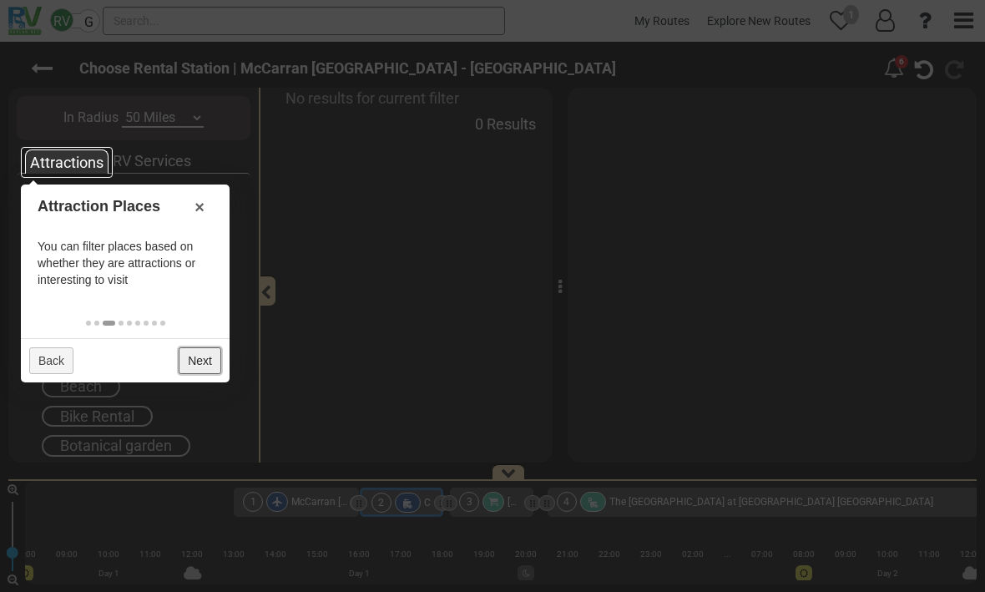
click at [187, 366] on link "Next" at bounding box center [200, 360] width 43 height 27
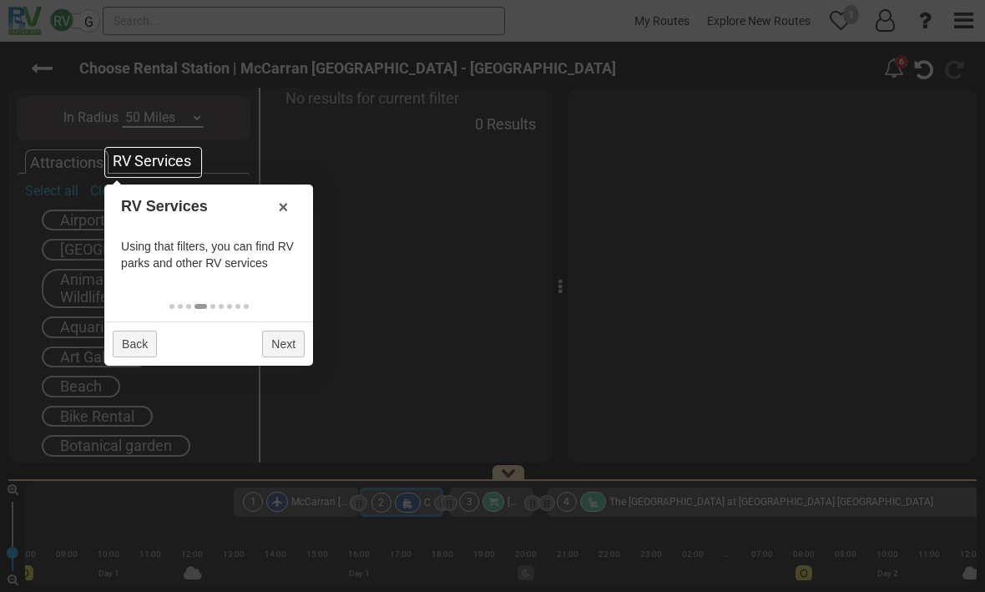
click at [140, 164] on div "RV Services" at bounding box center [152, 161] width 87 height 22
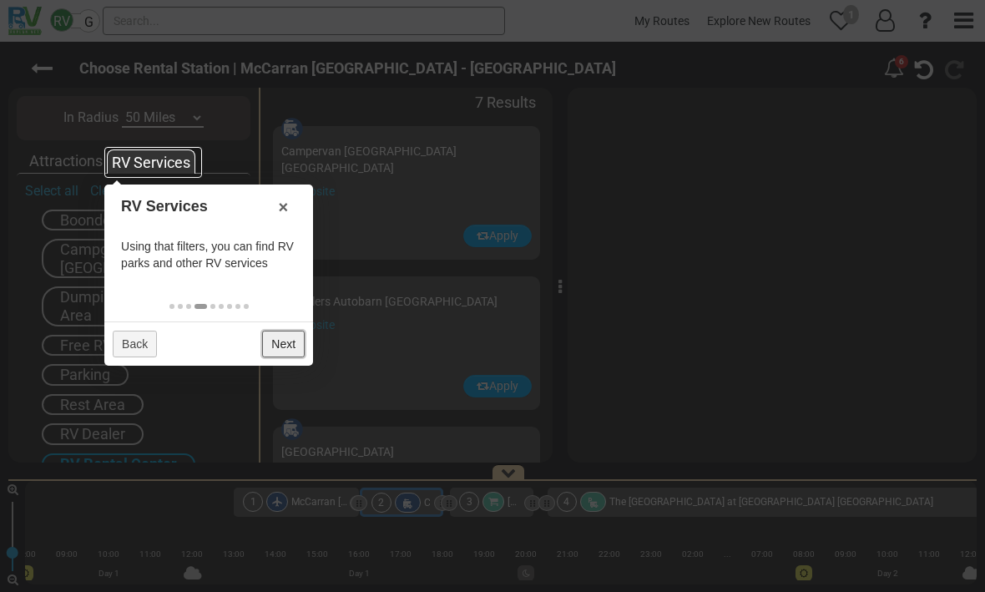
click at [281, 352] on link "Next" at bounding box center [283, 344] width 43 height 27
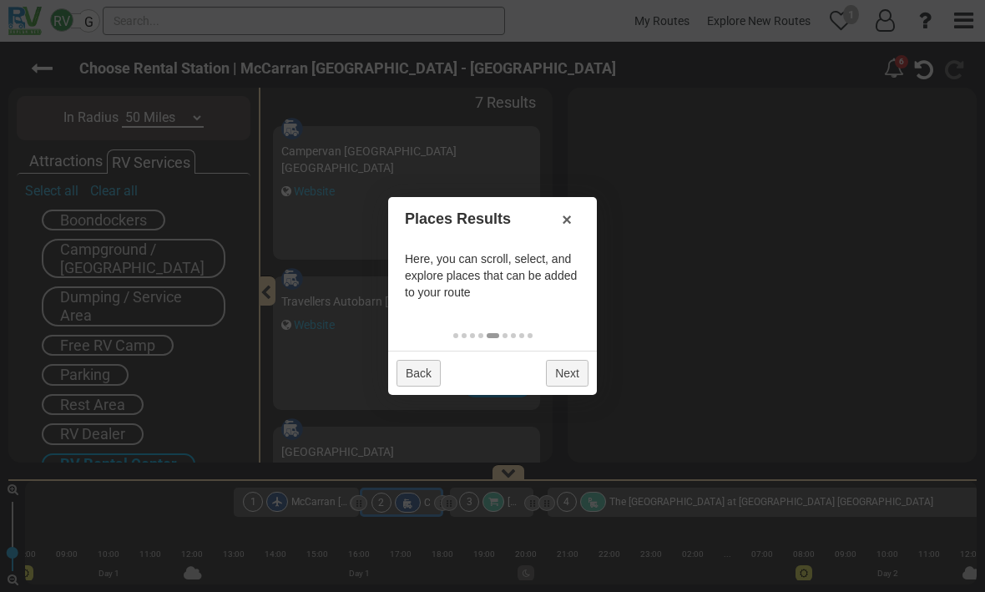
click at [493, 296] on div at bounding box center [494, 297] width 2 height 2
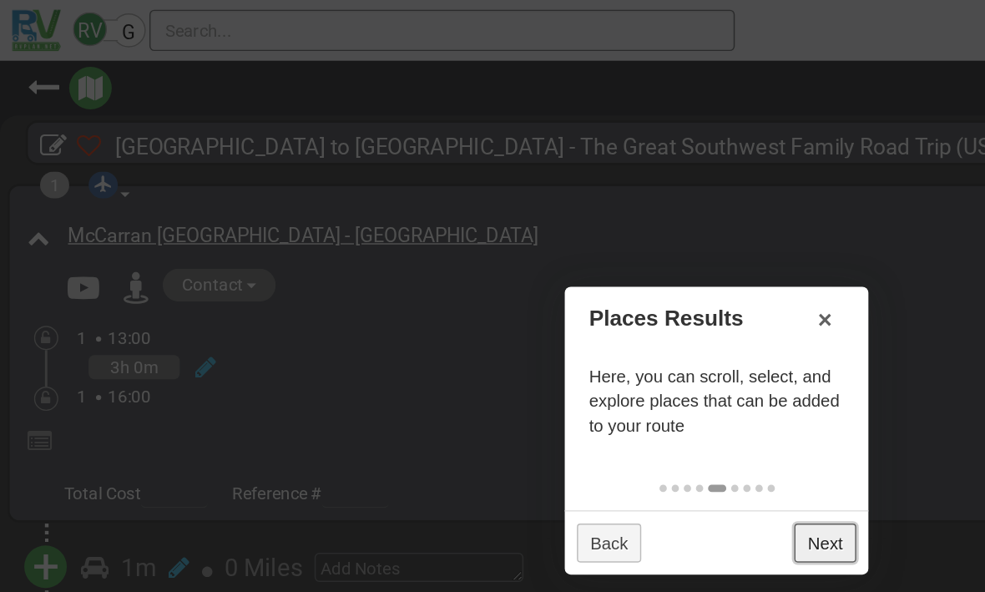
click at [573, 377] on link "Next" at bounding box center [567, 373] width 43 height 27
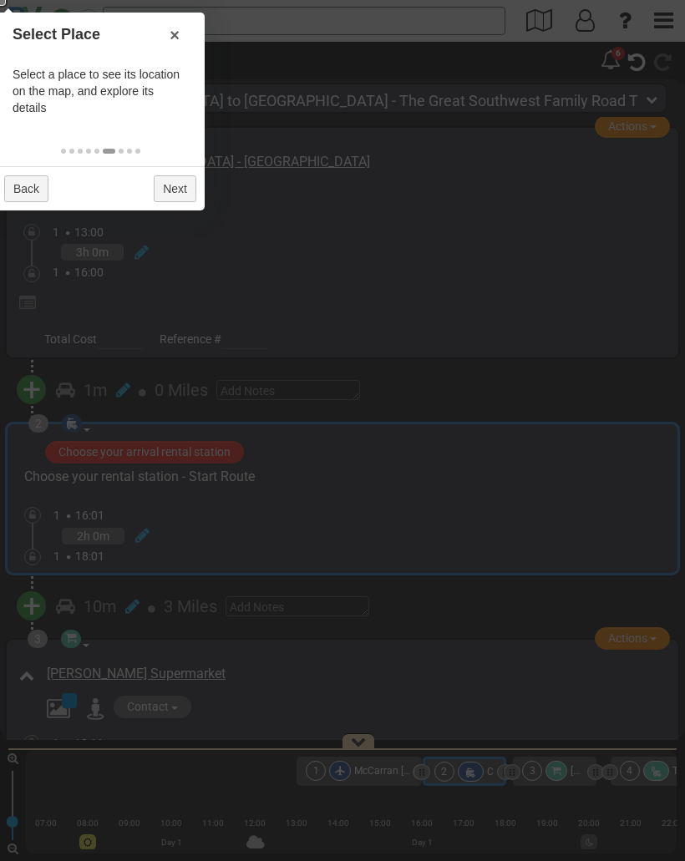
click at [11, 19] on div at bounding box center [342, 430] width 685 height 861
click at [6, 3] on div at bounding box center [342, 430] width 685 height 861
click at [11, 11] on div at bounding box center [342, 430] width 685 height 861
click at [5, 2] on div at bounding box center [1, 1] width 10 height 10
click at [6, 3] on div at bounding box center [342, 430] width 685 height 861
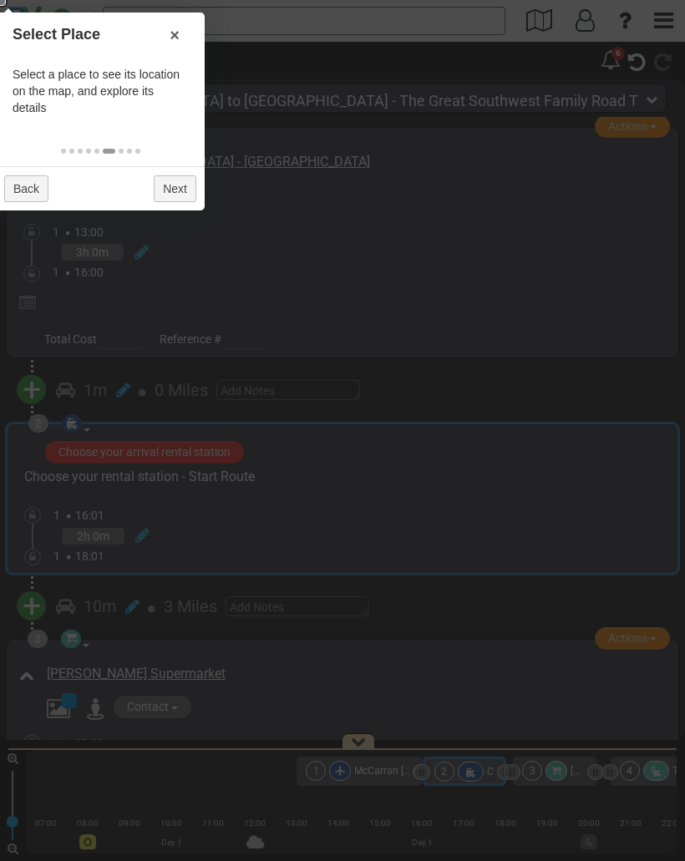
click at [15, 8] on div at bounding box center [342, 430] width 685 height 861
click at [256, 552] on div at bounding box center [342, 430] width 685 height 861
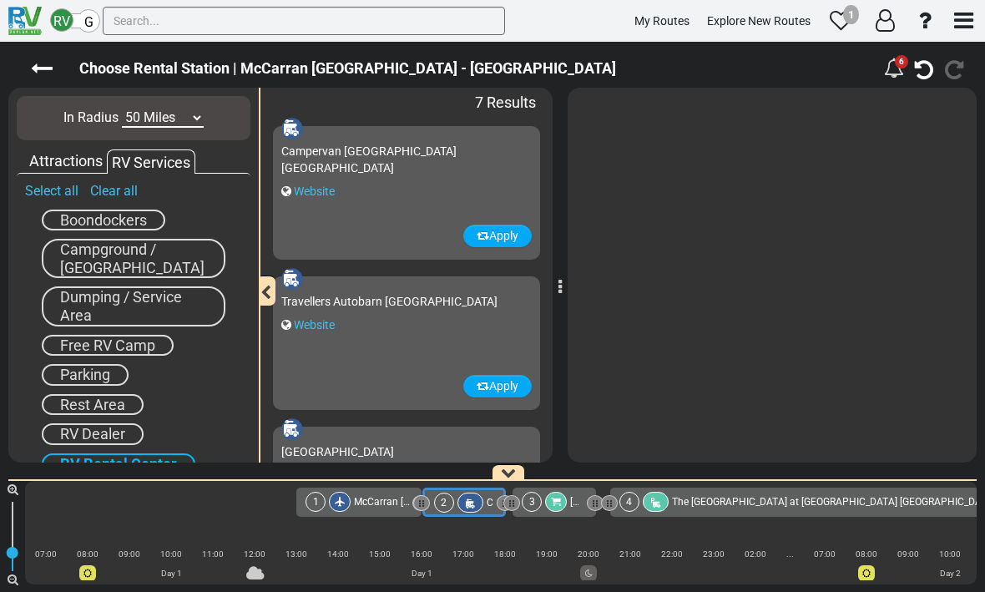
click at [868, 305] on div at bounding box center [772, 275] width 409 height 375
click at [867, 325] on div at bounding box center [772, 275] width 409 height 375
click at [555, 295] on div at bounding box center [559, 275] width 8 height 392
click at [48, 74] on icon at bounding box center [42, 69] width 22 height 22
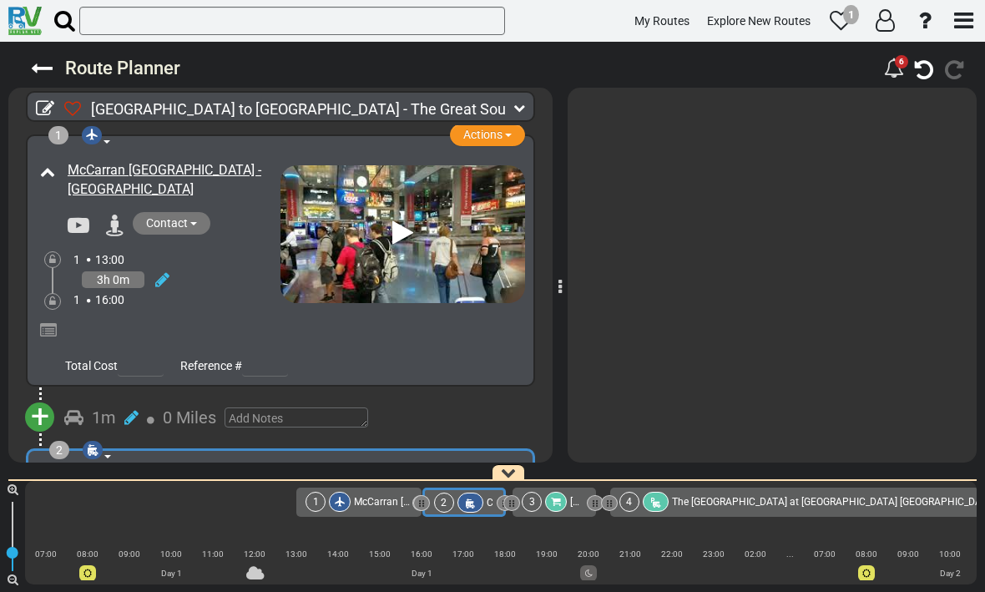
click at [561, 287] on icon at bounding box center [560, 287] width 3 height 17
click at [640, 340] on div at bounding box center [772, 275] width 409 height 375
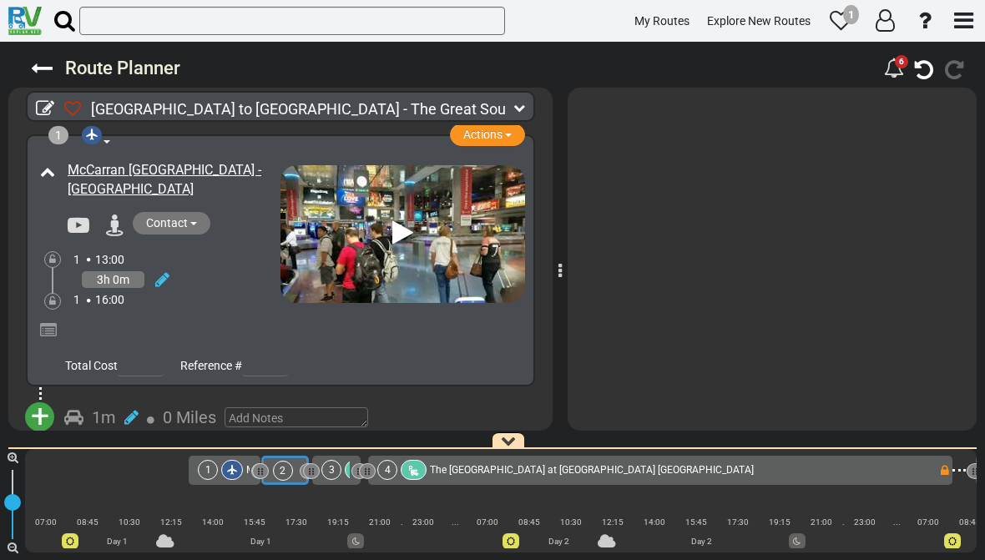
click at [933, 33] on button "button" at bounding box center [925, 21] width 28 height 39
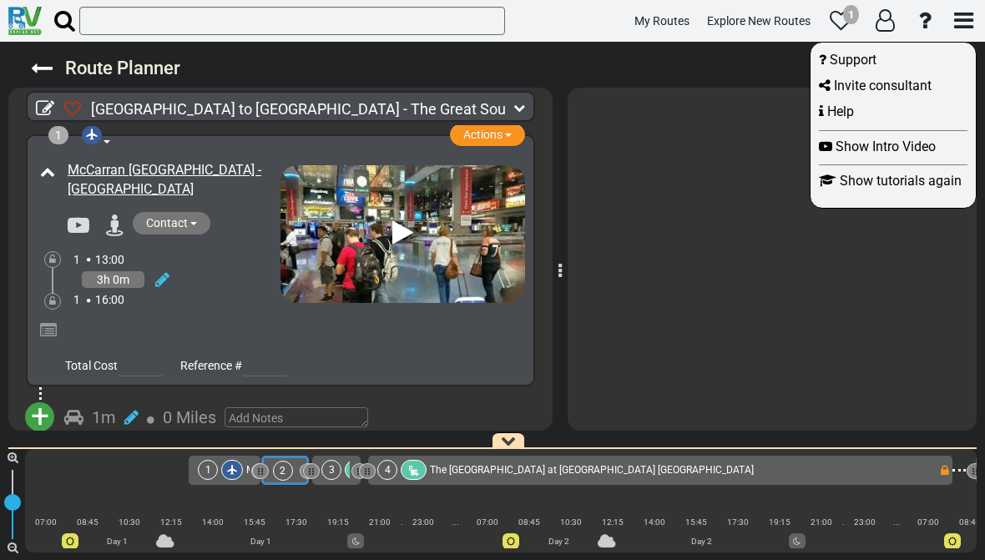
click at [883, 286] on div at bounding box center [492, 280] width 985 height 560
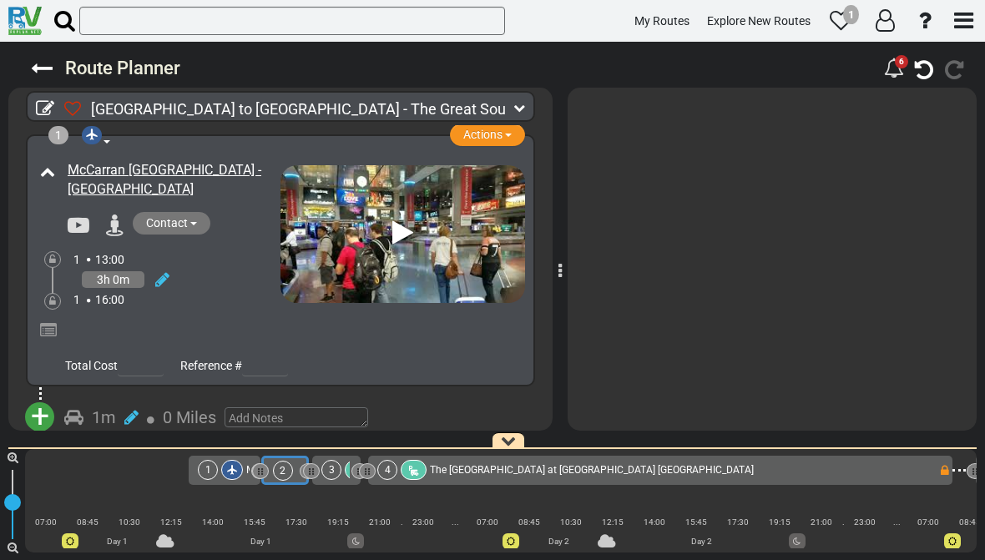
click at [884, 33] on button "button" at bounding box center [885, 21] width 34 height 39
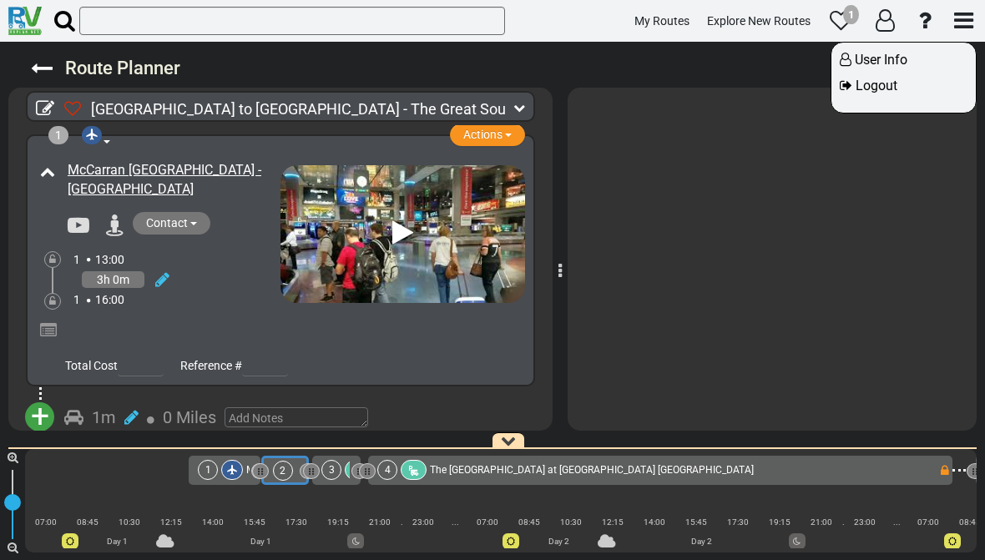
click at [877, 85] on span "Logout" at bounding box center [877, 86] width 42 height 16
